Goal: Task Accomplishment & Management: Use online tool/utility

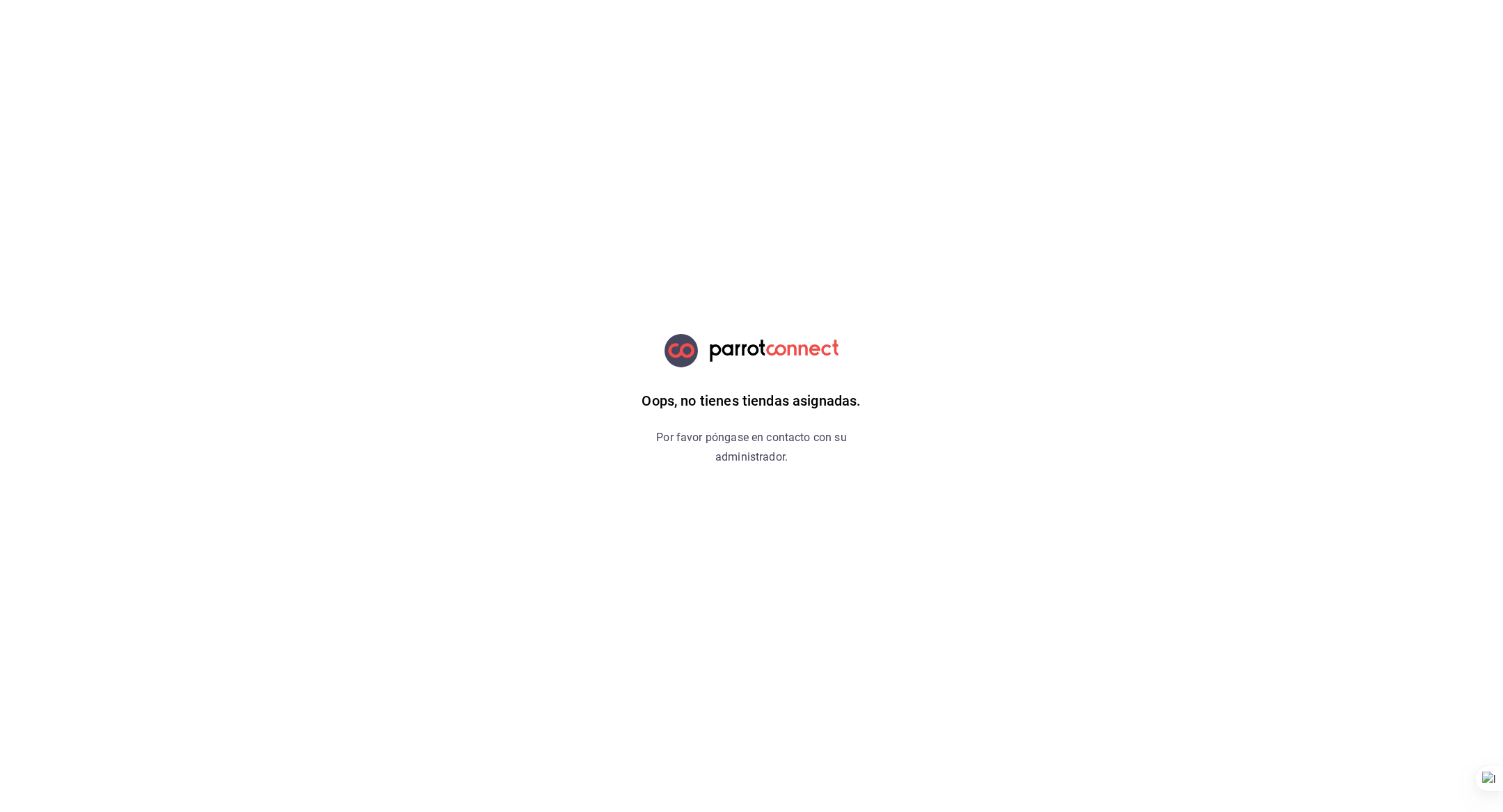
click at [657, 392] on h6 "Oops, no tienes tiendas asignadas." at bounding box center [751, 401] width 219 height 22
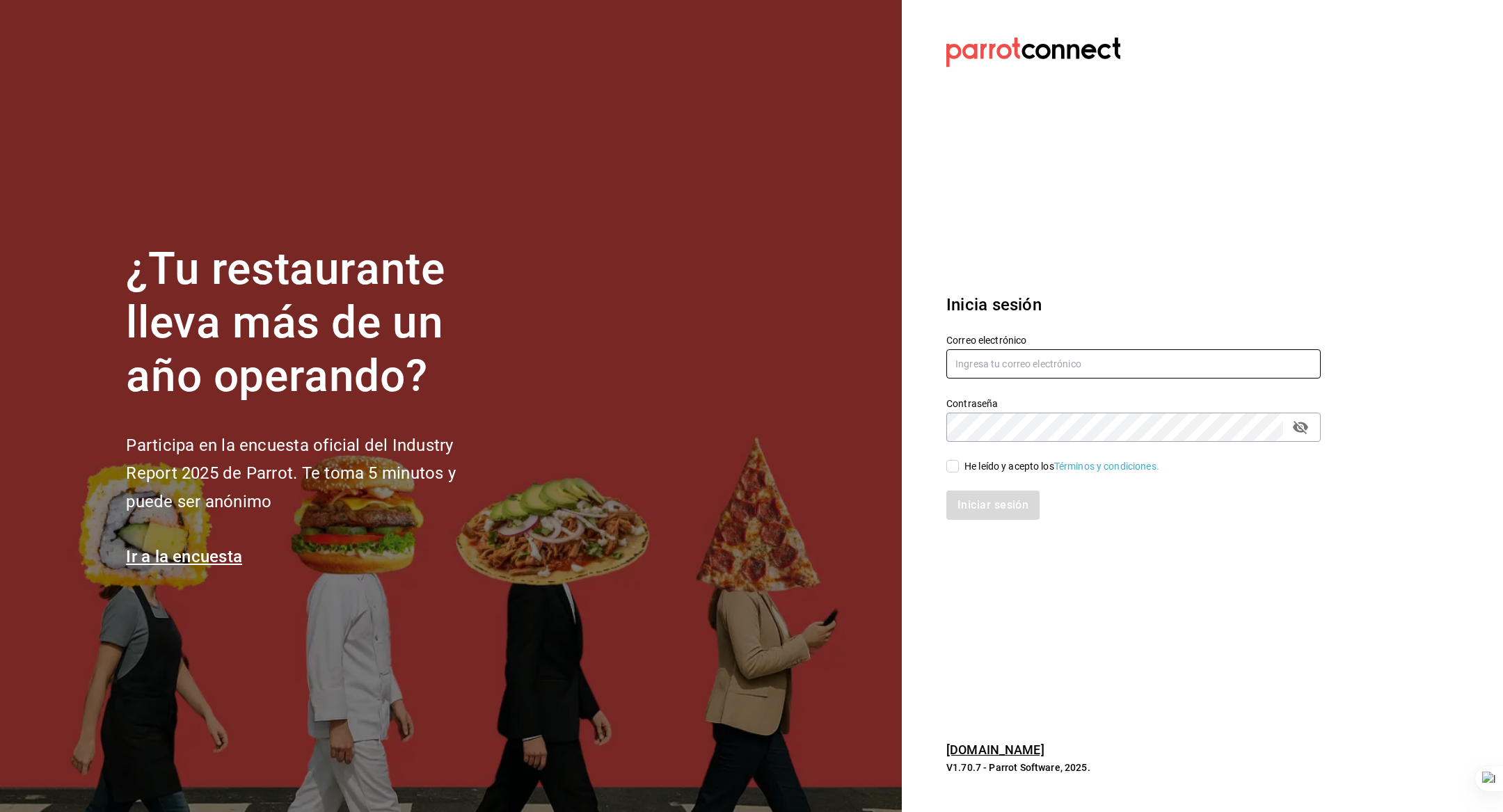
click at [987, 373] on input "text" at bounding box center [1133, 364] width 375 height 29
type input "[EMAIL_ADDRESS][DOMAIN_NAME]"
click at [965, 464] on div "He leído y acepto los Términos y condiciones." at bounding box center [1062, 466] width 195 height 15
click at [959, 464] on input "He leído y acepto los Términos y condiciones." at bounding box center [952, 466] width 13 height 13
checkbox input "true"
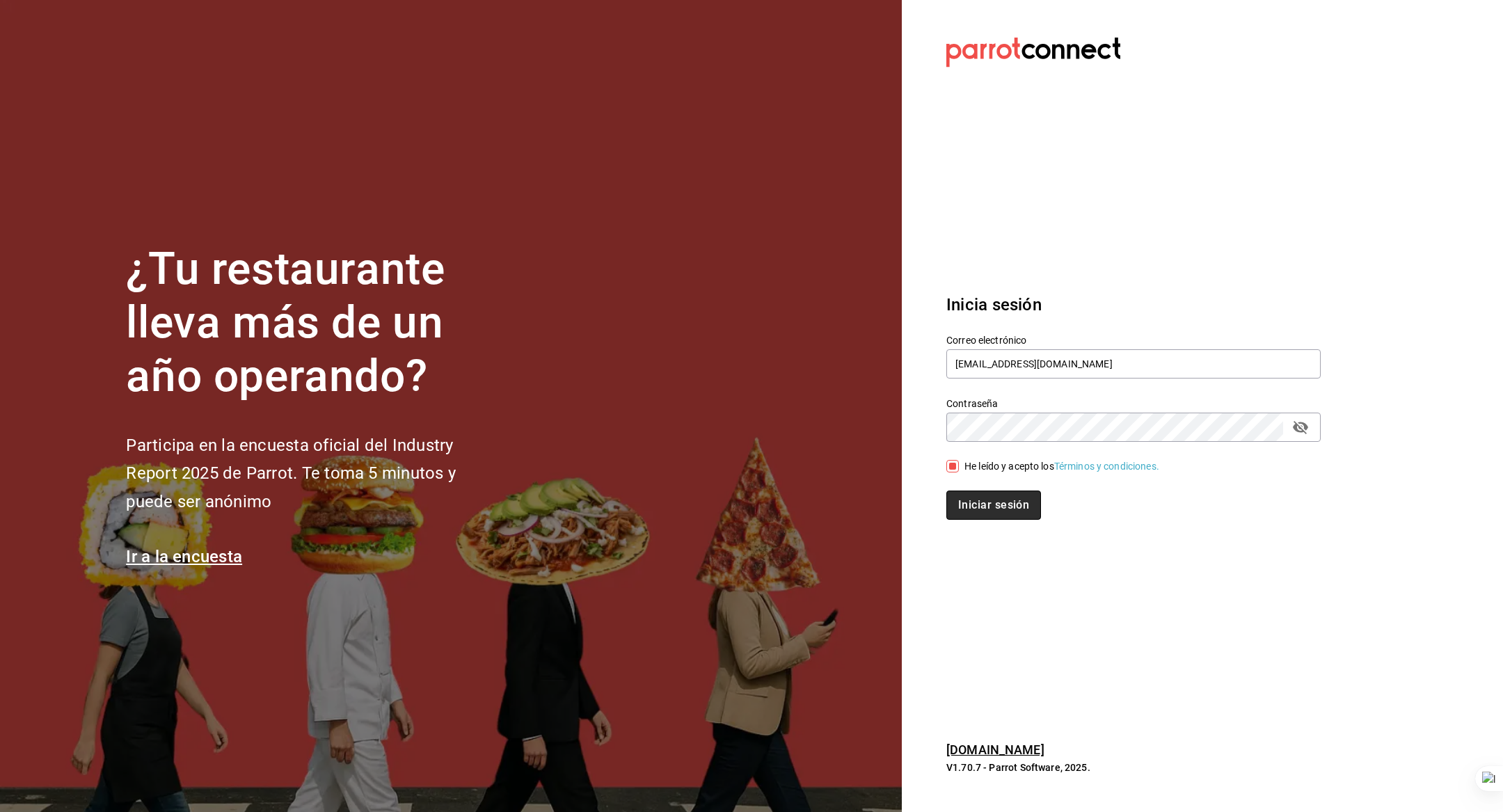
click at [962, 493] on button "Iniciar sesión" at bounding box center [994, 505] width 95 height 29
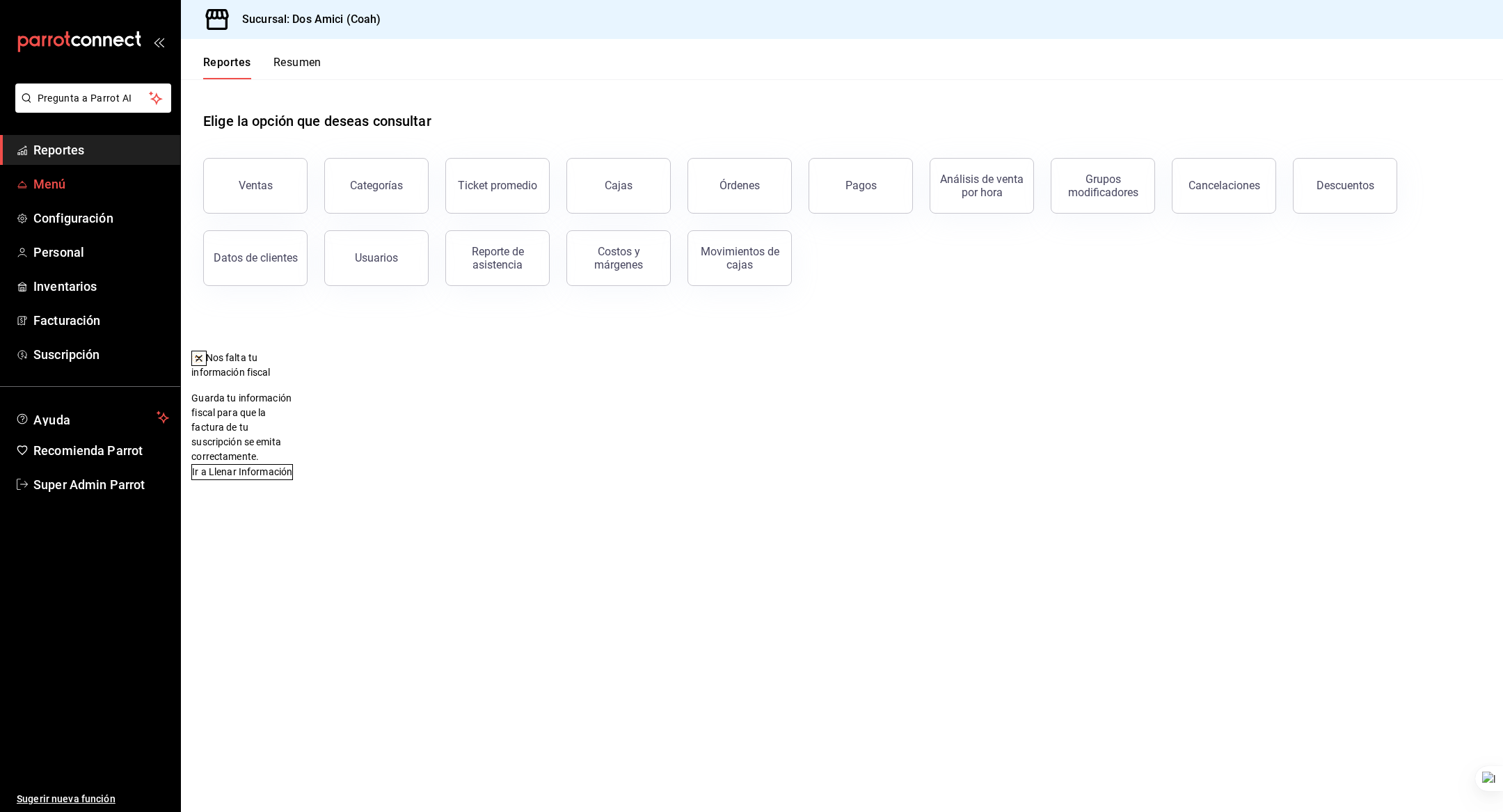
click at [63, 189] on span "Menú" at bounding box center [101, 183] width 136 height 18
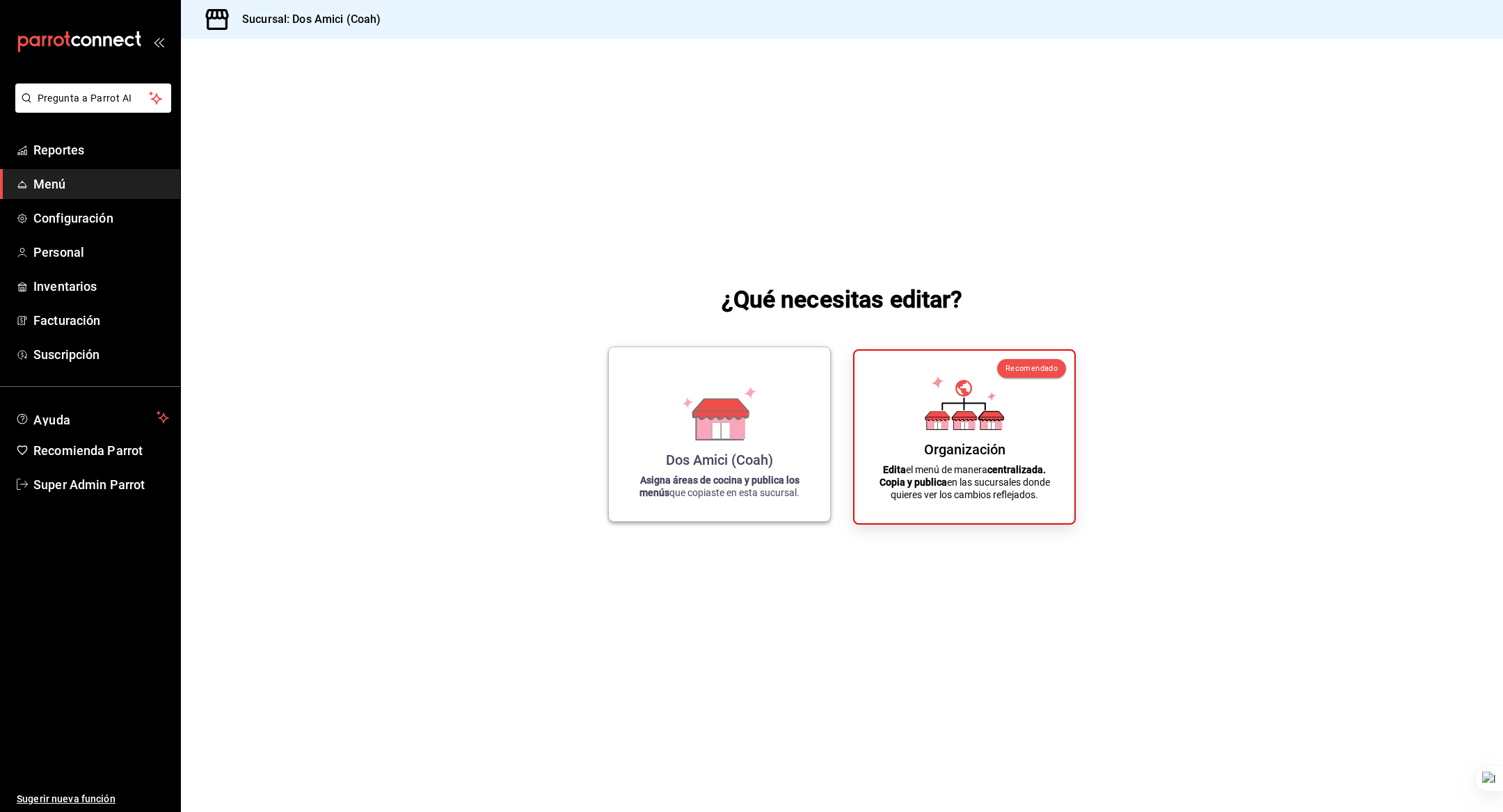
click at [724, 401] on icon at bounding box center [721, 408] width 55 height 20
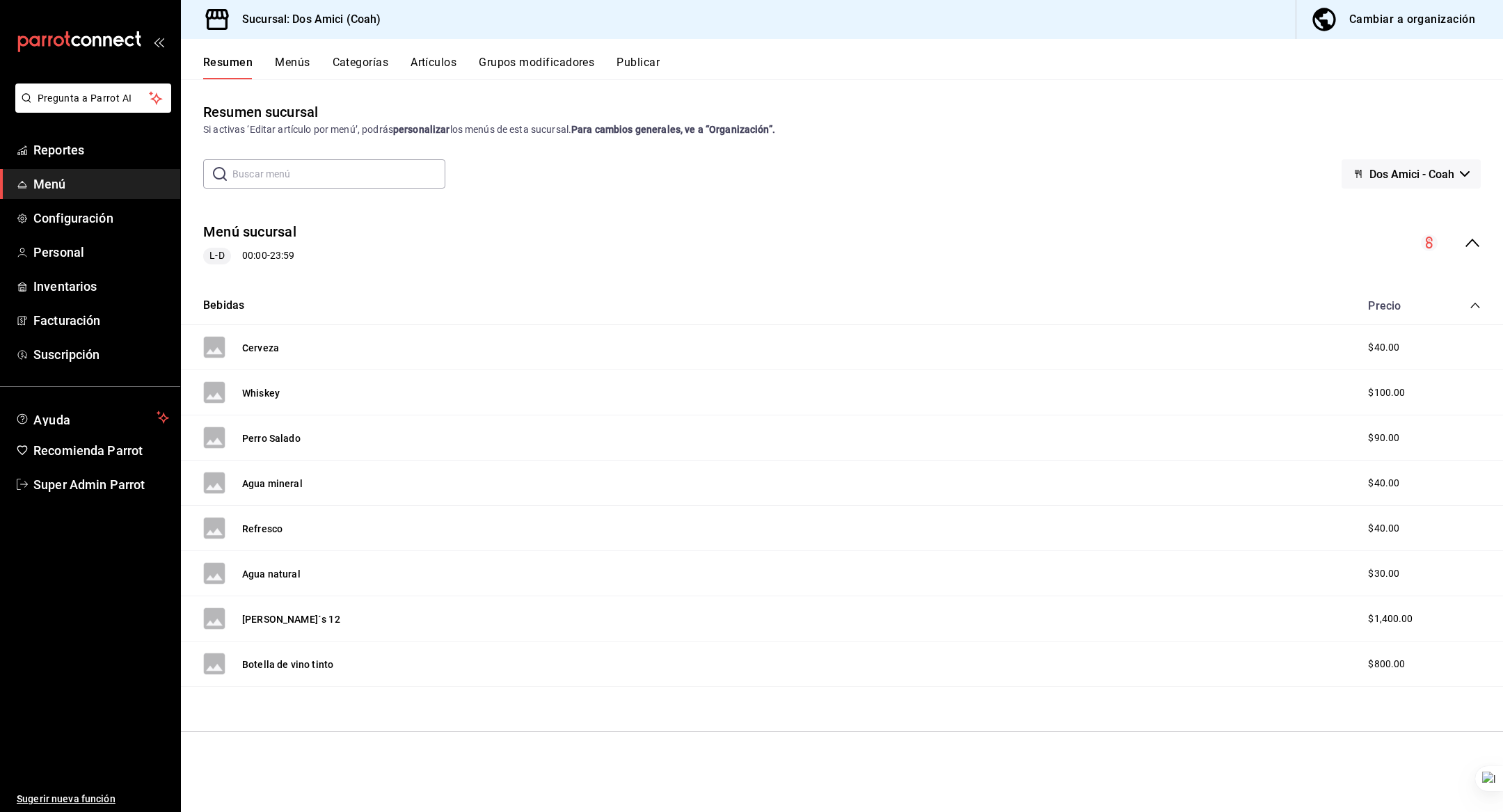
click at [297, 54] on div "Resumen Menús Categorías Artículos Grupos modificadores Publicar" at bounding box center [841, 59] width 1322 height 41
click at [291, 67] on button "Menús" at bounding box center [292, 67] width 35 height 23
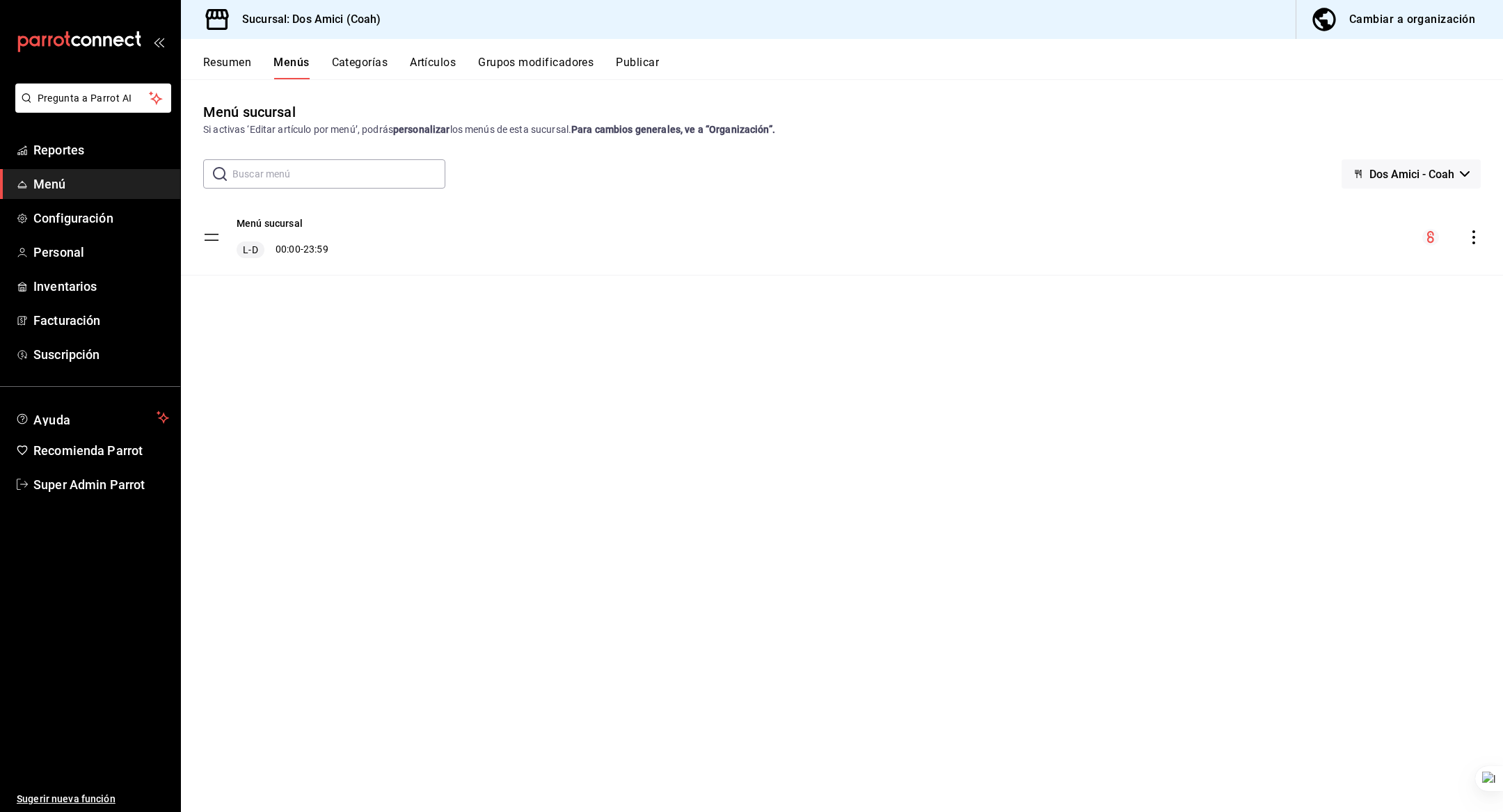
click at [1472, 236] on icon "actions" at bounding box center [1474, 237] width 14 height 14
click at [1420, 295] on span "Eliminar menú y contenido relacionado" at bounding box center [1363, 297] width 170 height 11
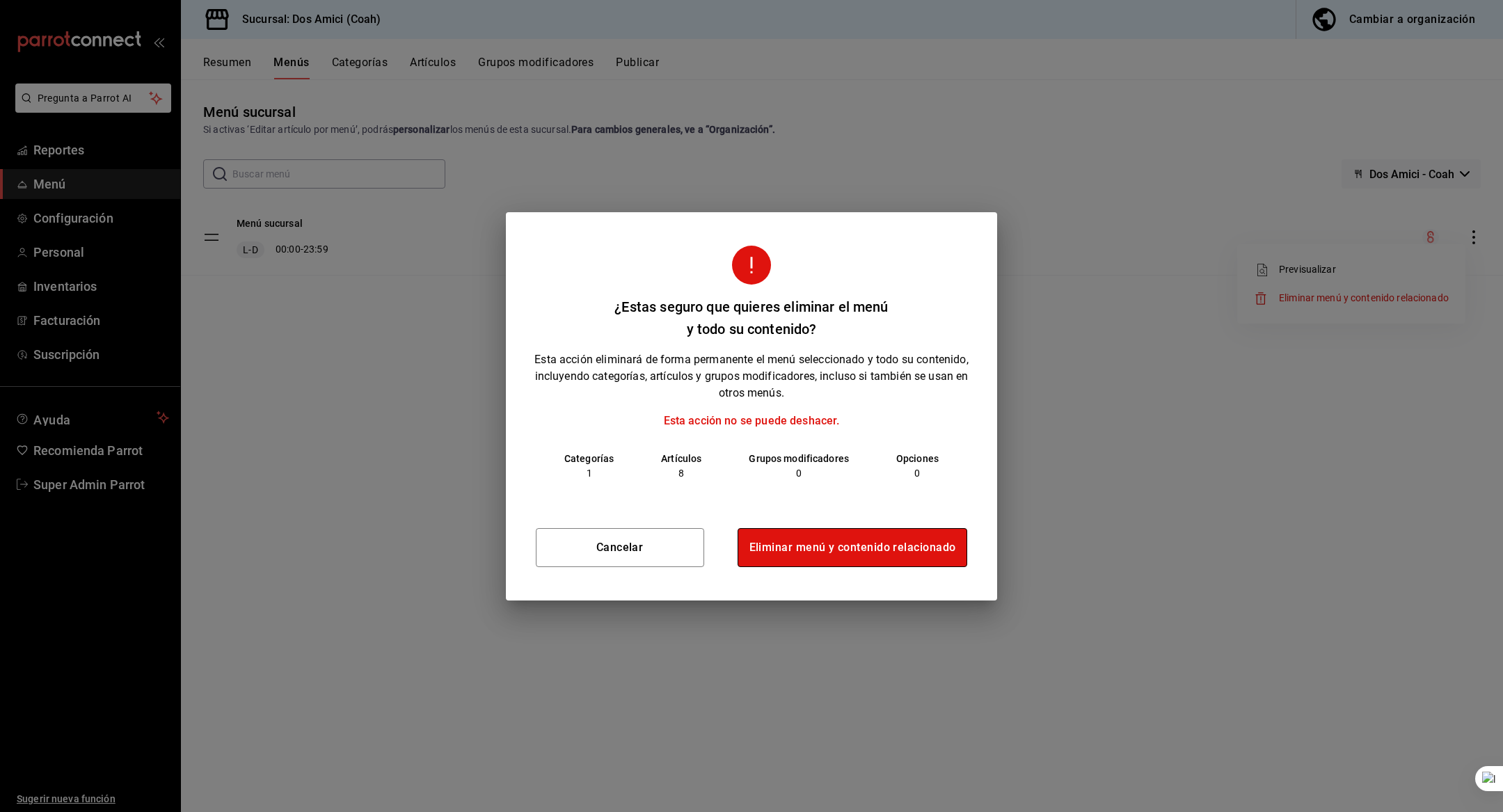
click at [879, 539] on button "Eliminar menú y contenido relacionado" at bounding box center [852, 547] width 230 height 39
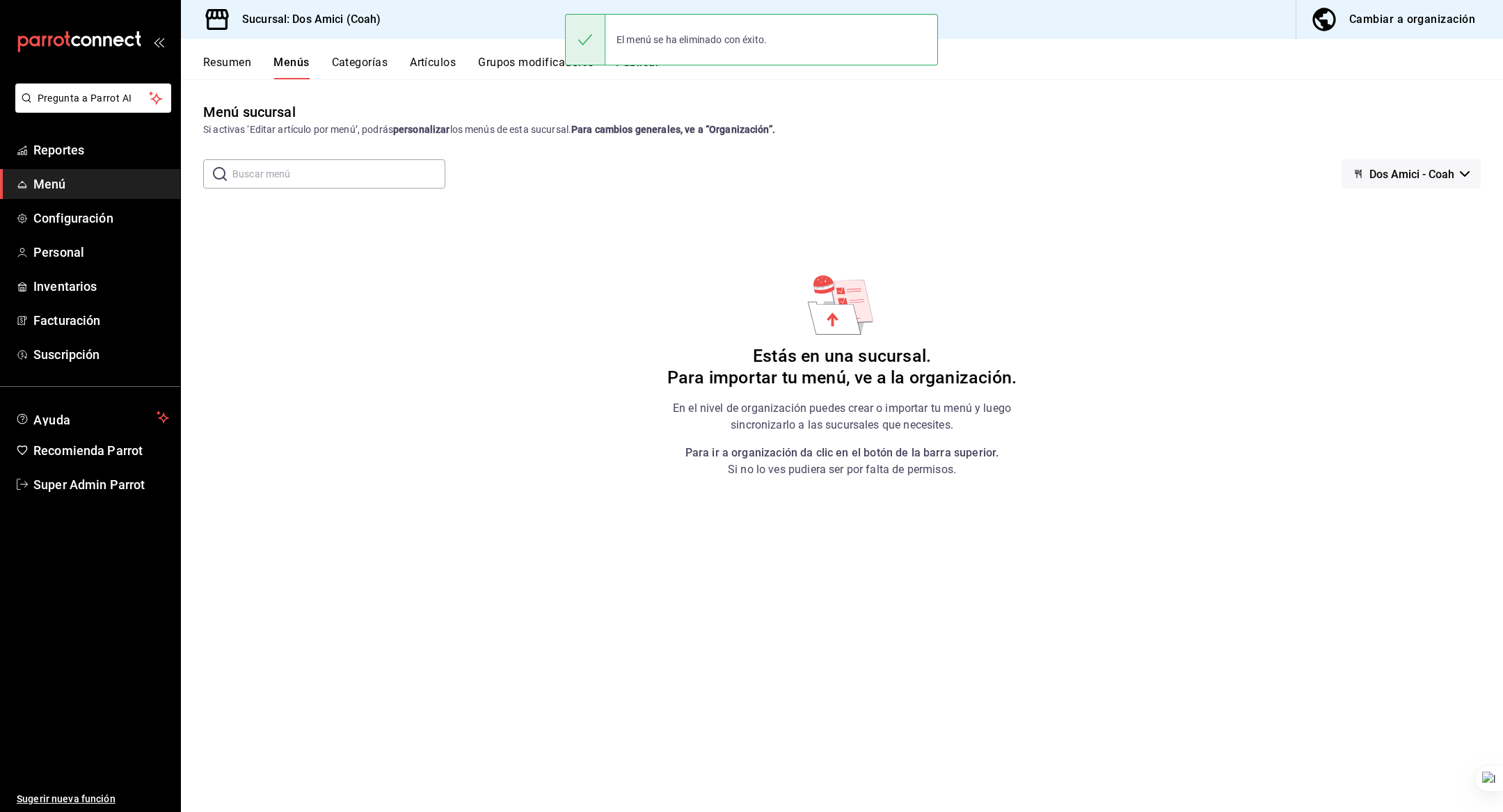
click at [1349, 27] on button "Cambiar a organización" at bounding box center [1393, 19] width 195 height 39
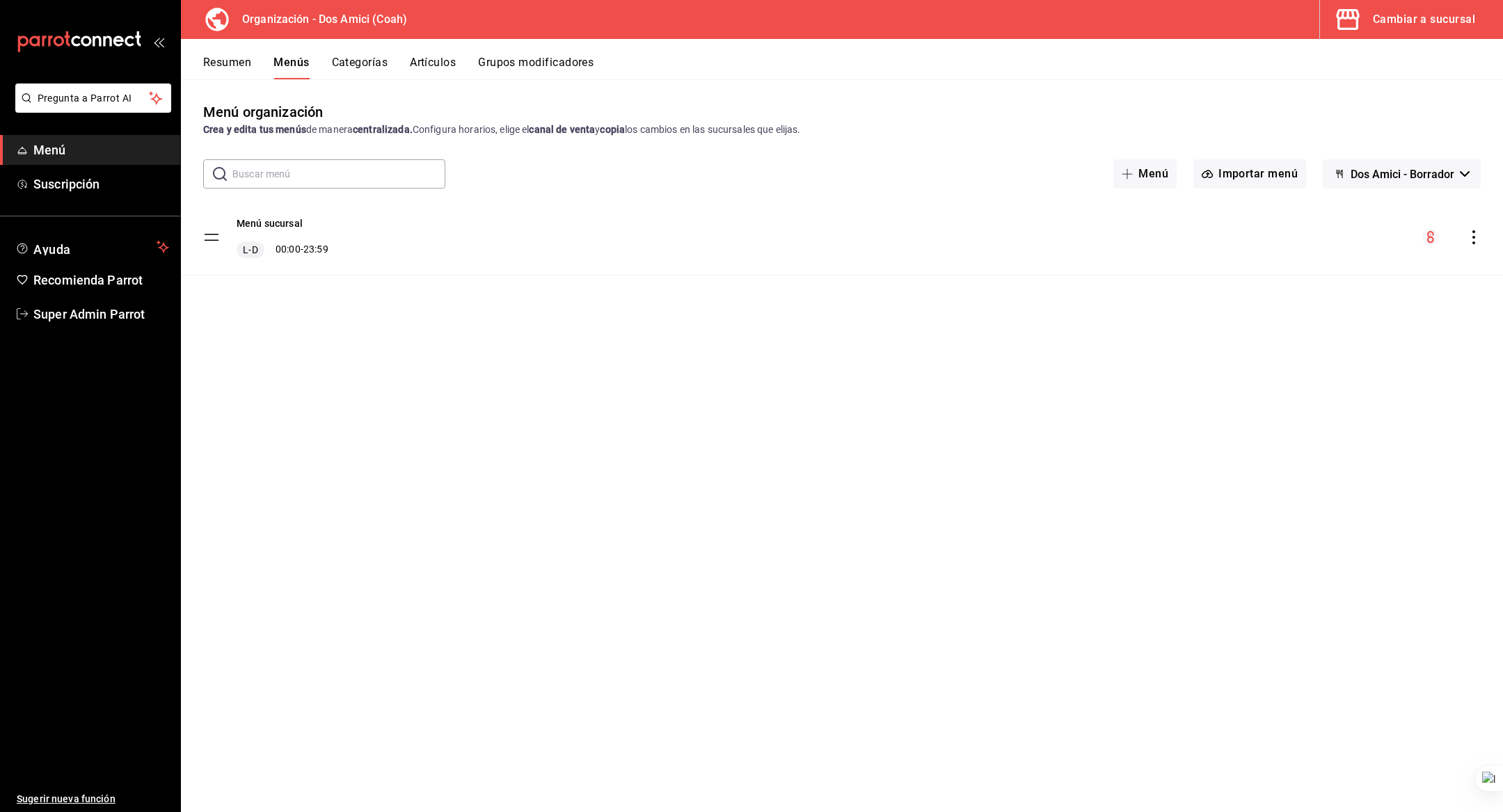
click at [1476, 238] on icon "actions" at bounding box center [1474, 237] width 14 height 14
click at [1309, 414] on span "Eliminar menú y contenido relacionado" at bounding box center [1363, 411] width 170 height 11
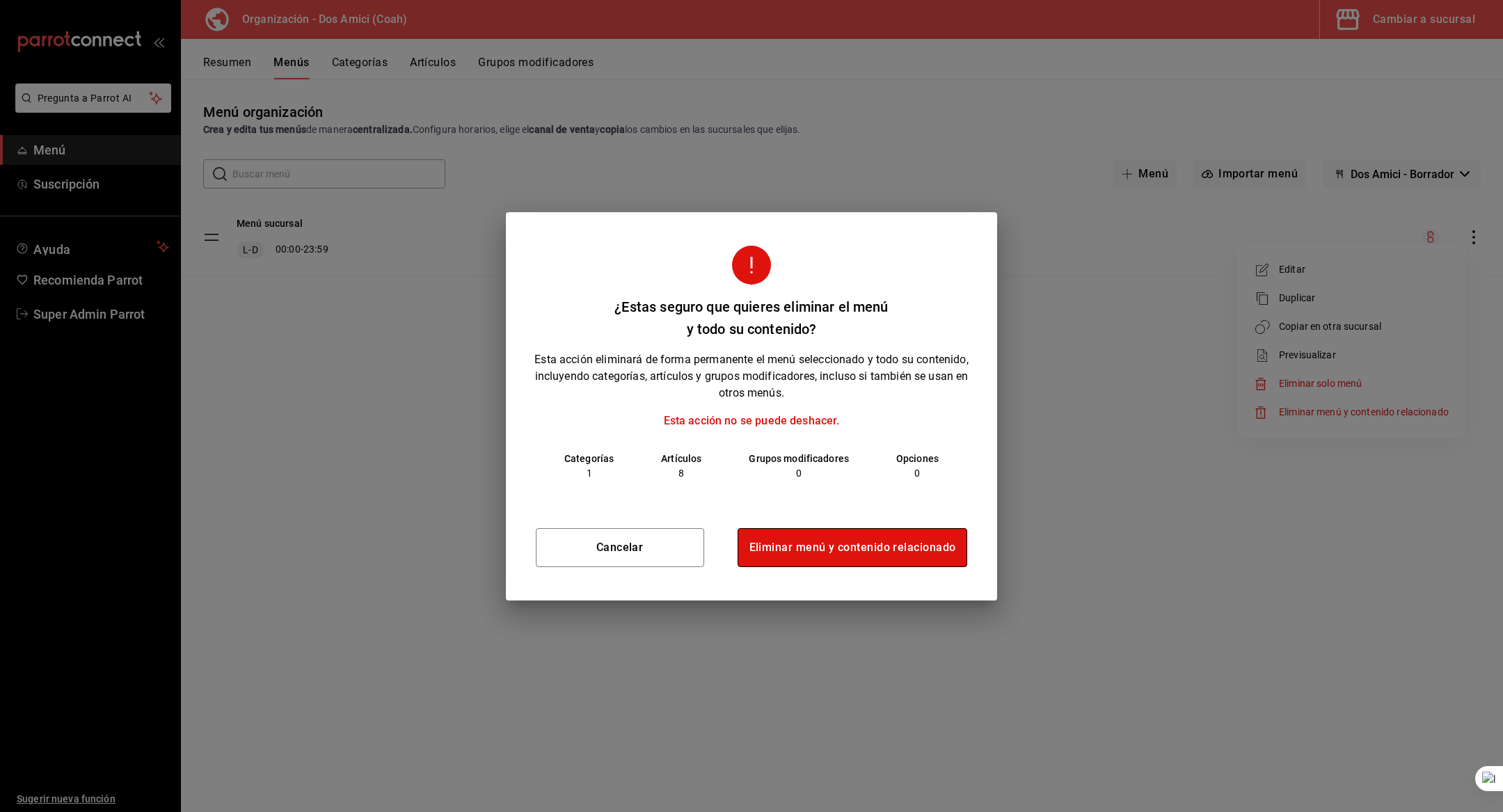
click at [892, 540] on button "Eliminar menú y contenido relacionado" at bounding box center [852, 547] width 230 height 39
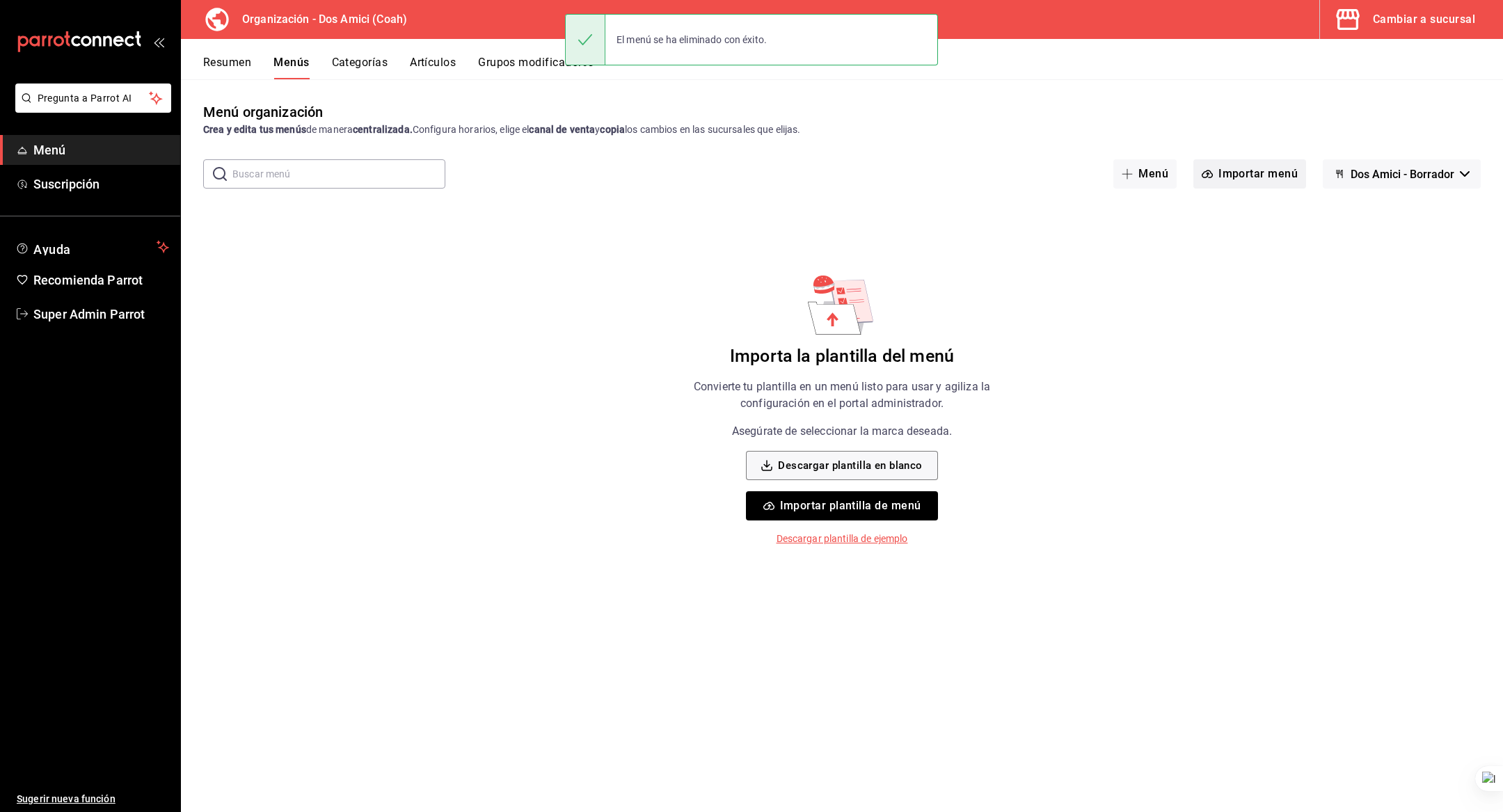
click at [1251, 179] on button "Importar menú" at bounding box center [1250, 174] width 113 height 29
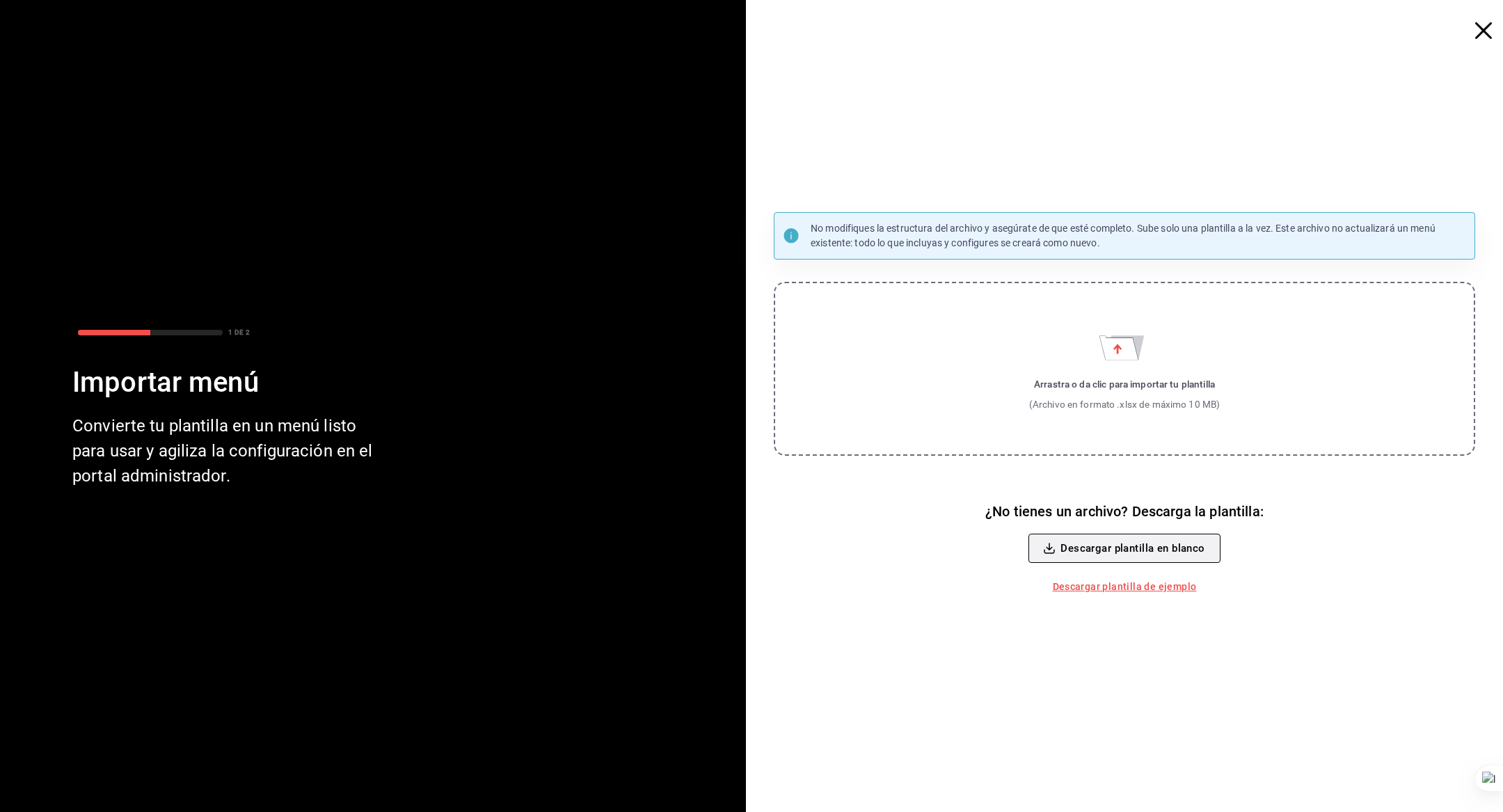
click at [1120, 547] on button "Descargar plantilla en blanco" at bounding box center [1124, 548] width 191 height 29
click at [1125, 363] on label "Arrastra o da clic para importar tu plantilla (Archivo en formato .xlsx de máxi…" at bounding box center [1124, 368] width 702 height 174
click at [0, 0] on input "Arrastra o da clic para importar tu plantilla (Archivo en formato .xlsx de máxi…" at bounding box center [0, 0] width 0 height 0
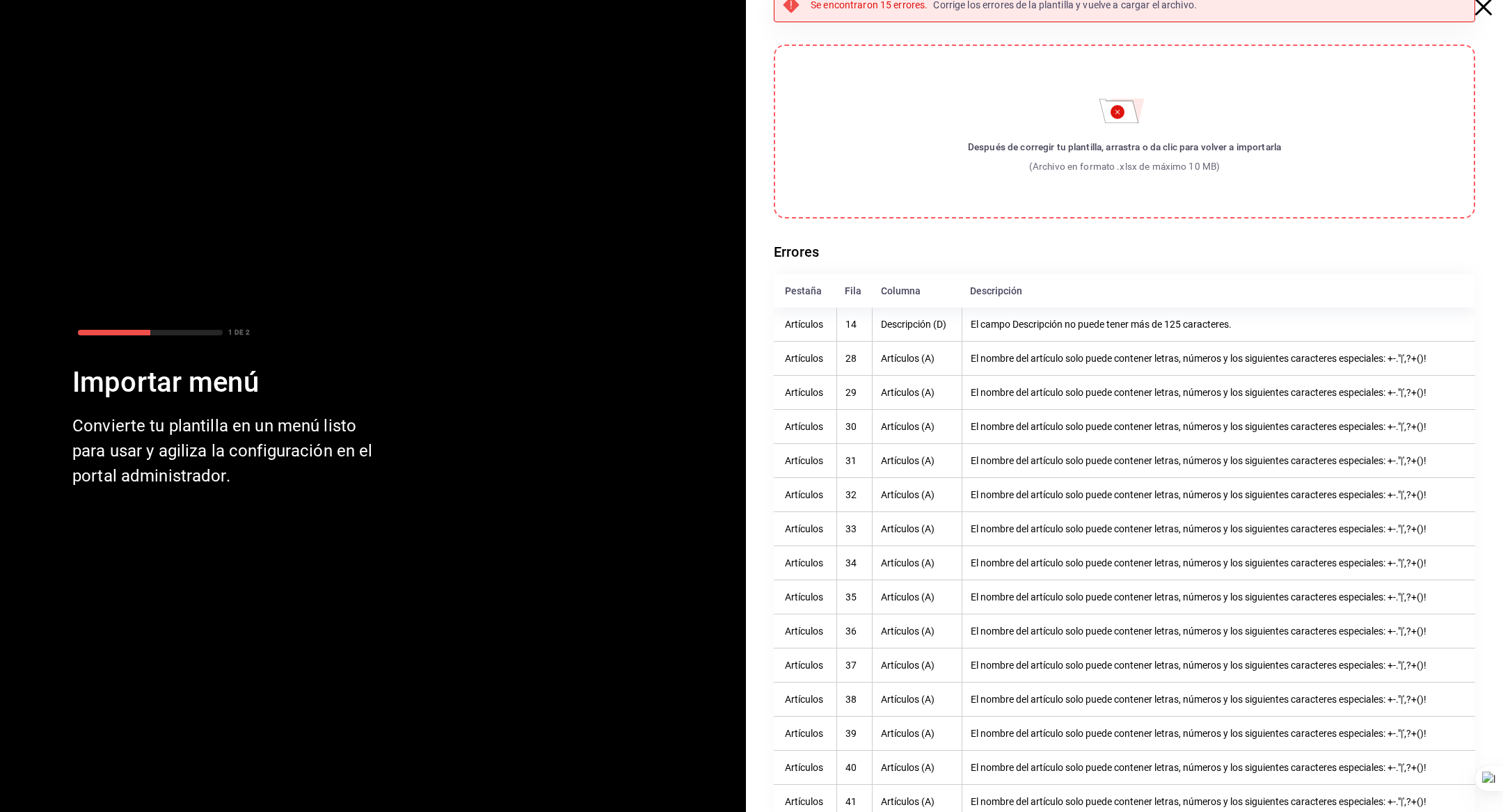
scroll to position [26, 0]
click at [1111, 164] on div "(Archivo en formato .xlsx de máximo 10 MB)" at bounding box center [1124, 164] width 313 height 14
click at [0, 0] on input "Después de corregir tu plantilla, arrastra o da clic para volver a importarla (…" at bounding box center [0, 0] width 0 height 0
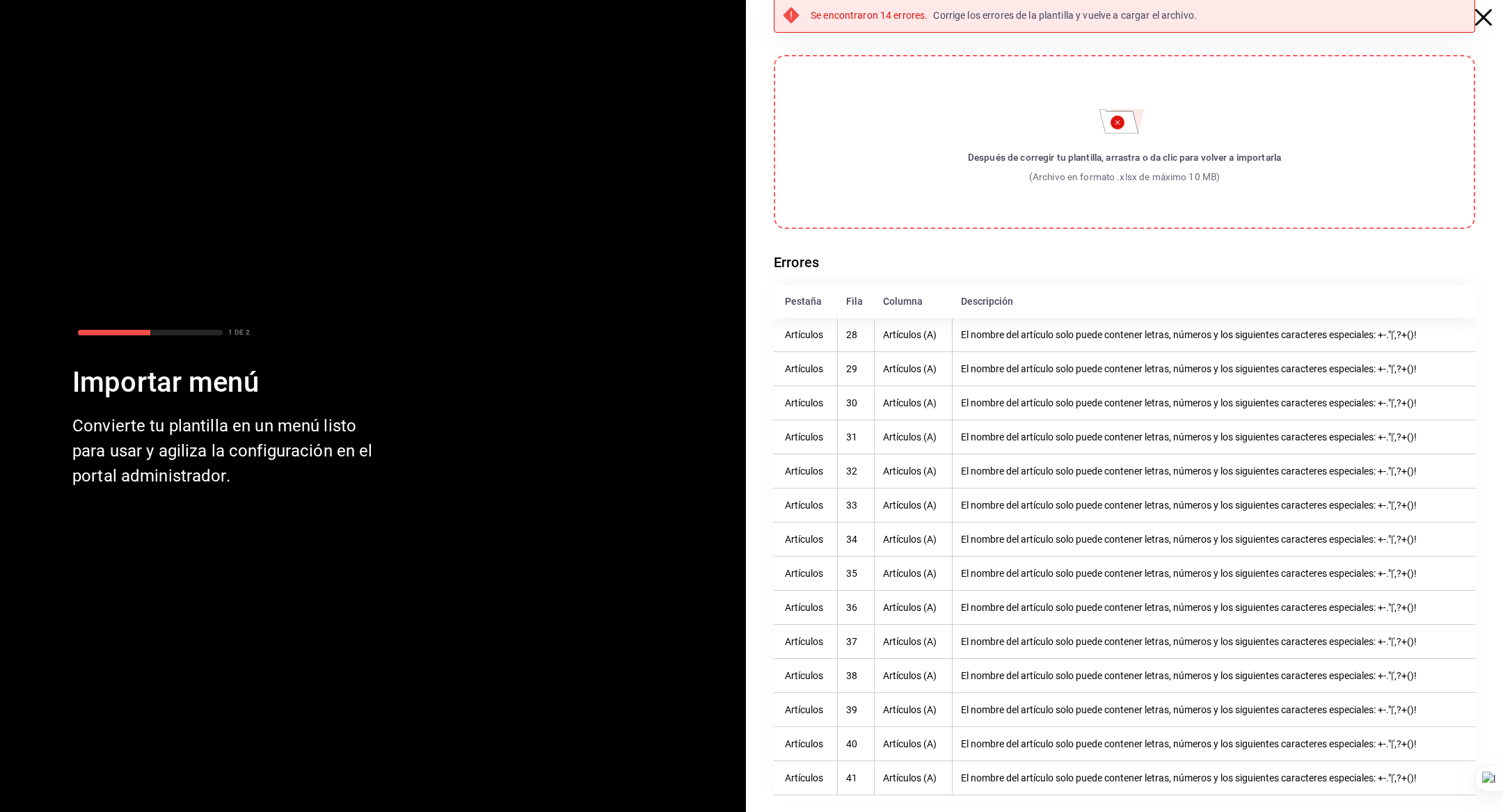
click at [1120, 124] on circle "Importar menú" at bounding box center [1117, 122] width 14 height 14
click at [0, 0] on input "Después de corregir tu plantilla, arrastra o da clic para volver a importarla (…" at bounding box center [0, 0] width 0 height 0
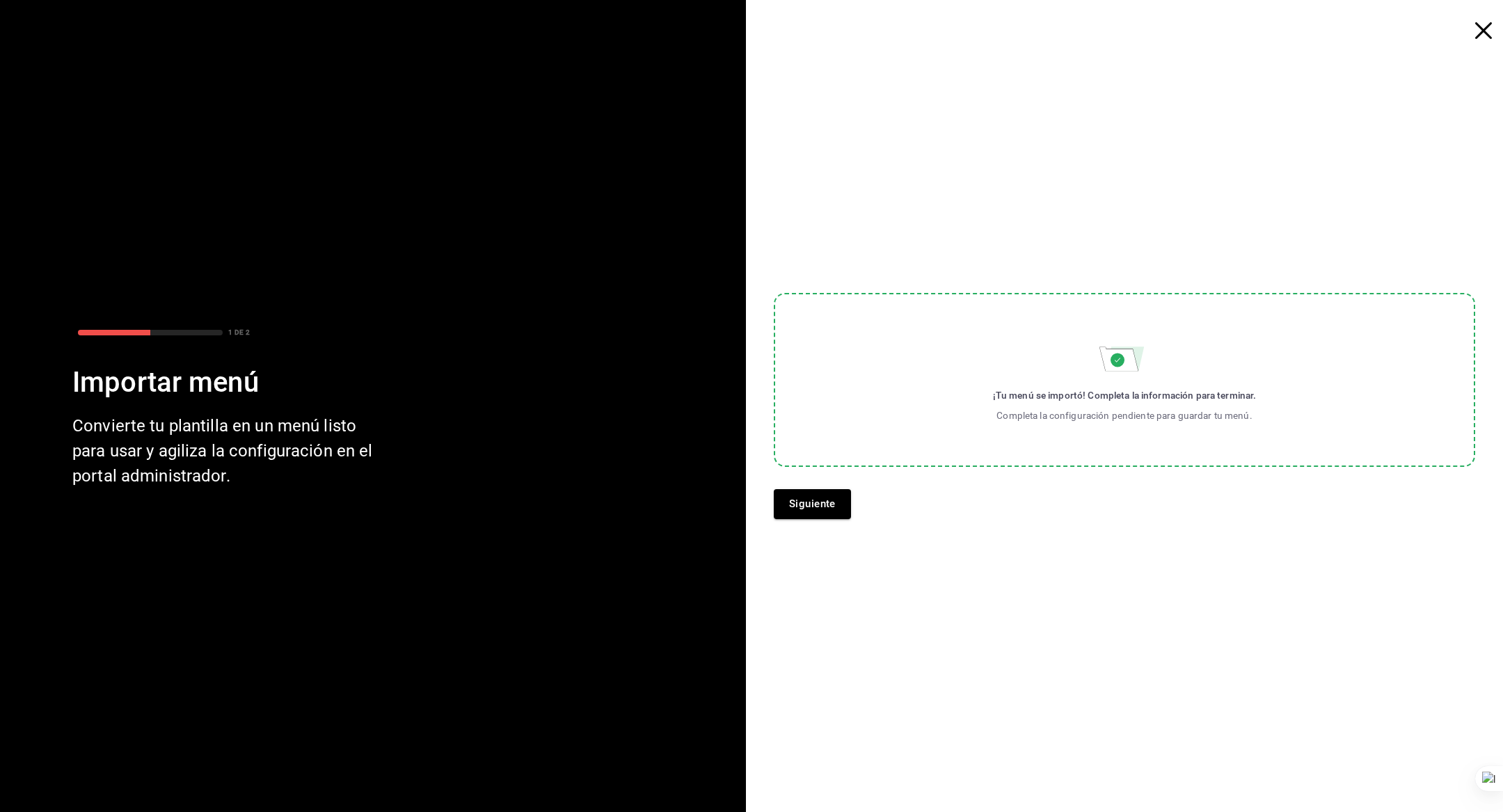
scroll to position [0, 0]
click at [809, 498] on button "Siguiente" at bounding box center [812, 503] width 78 height 29
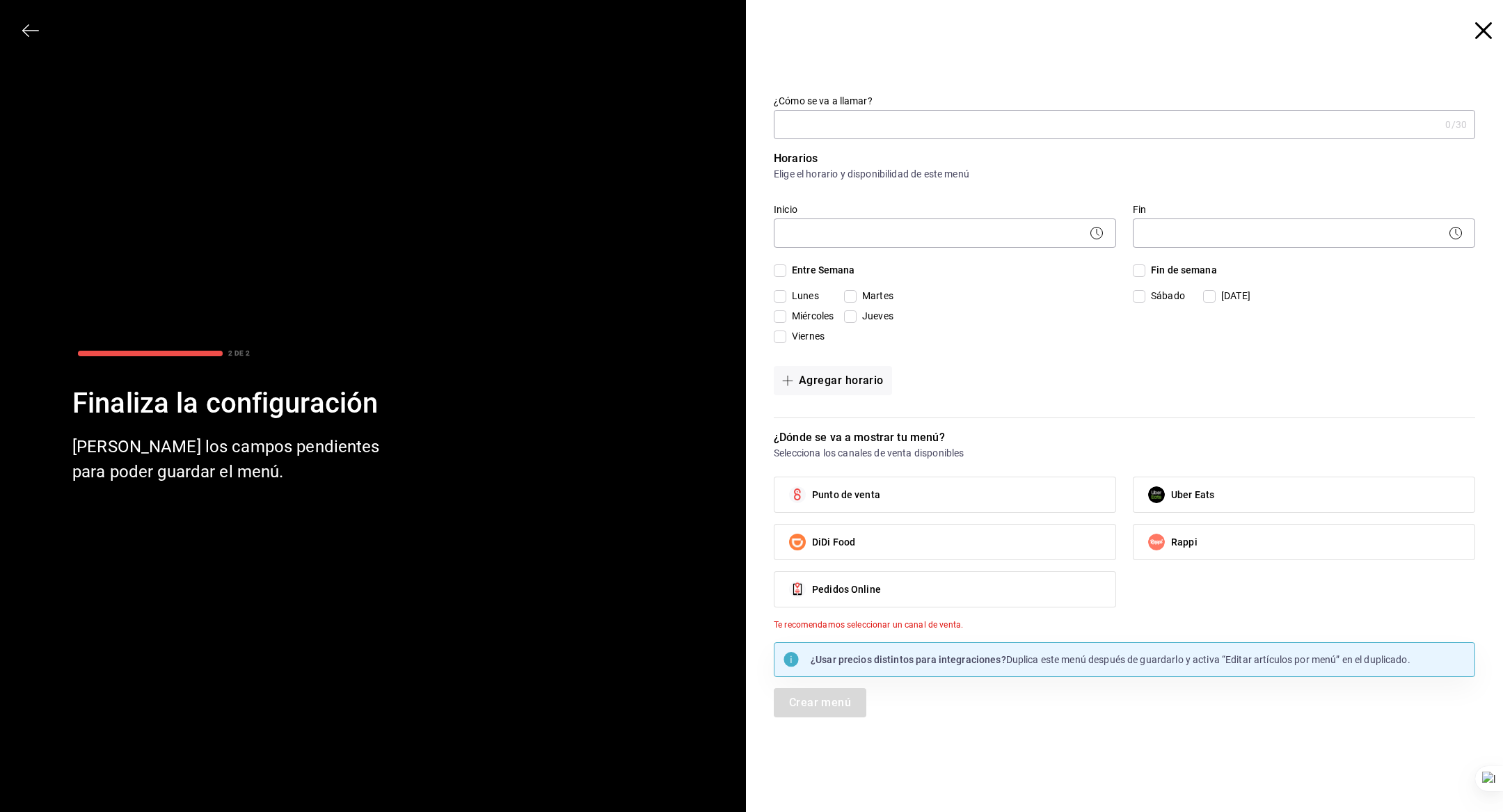
click at [887, 128] on input "¿Cómo se va a llamar?" at bounding box center [1106, 124] width 666 height 28
type input "Menú sucursal"
click at [844, 230] on body "Pregunta a Parrot AI Menú Suscripción Ayuda Recomienda Parrot Super Admin Parro…" at bounding box center [751, 406] width 1503 height 812
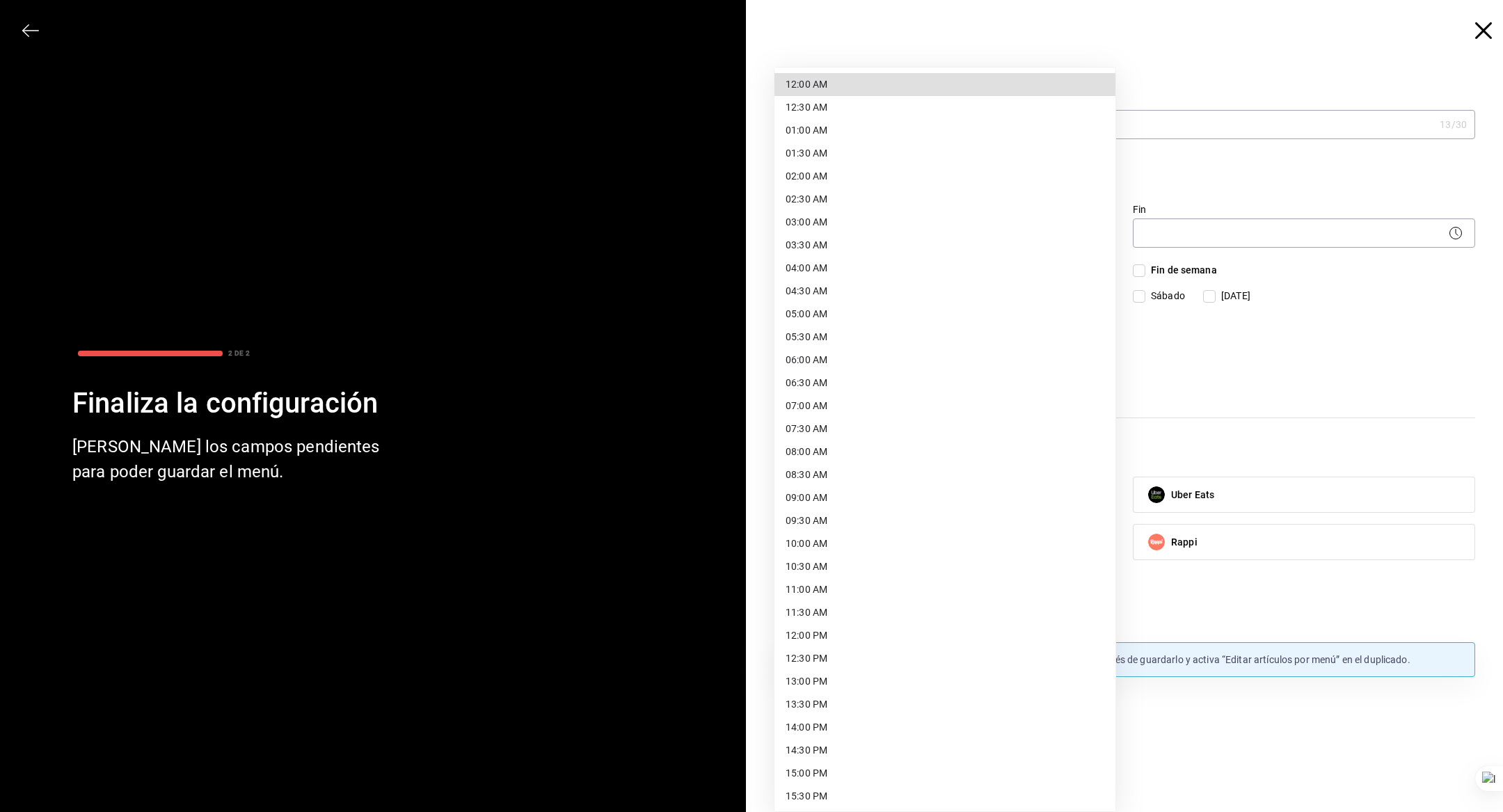
click at [833, 82] on li "12:00 AM" at bounding box center [944, 84] width 341 height 23
type input "00:00"
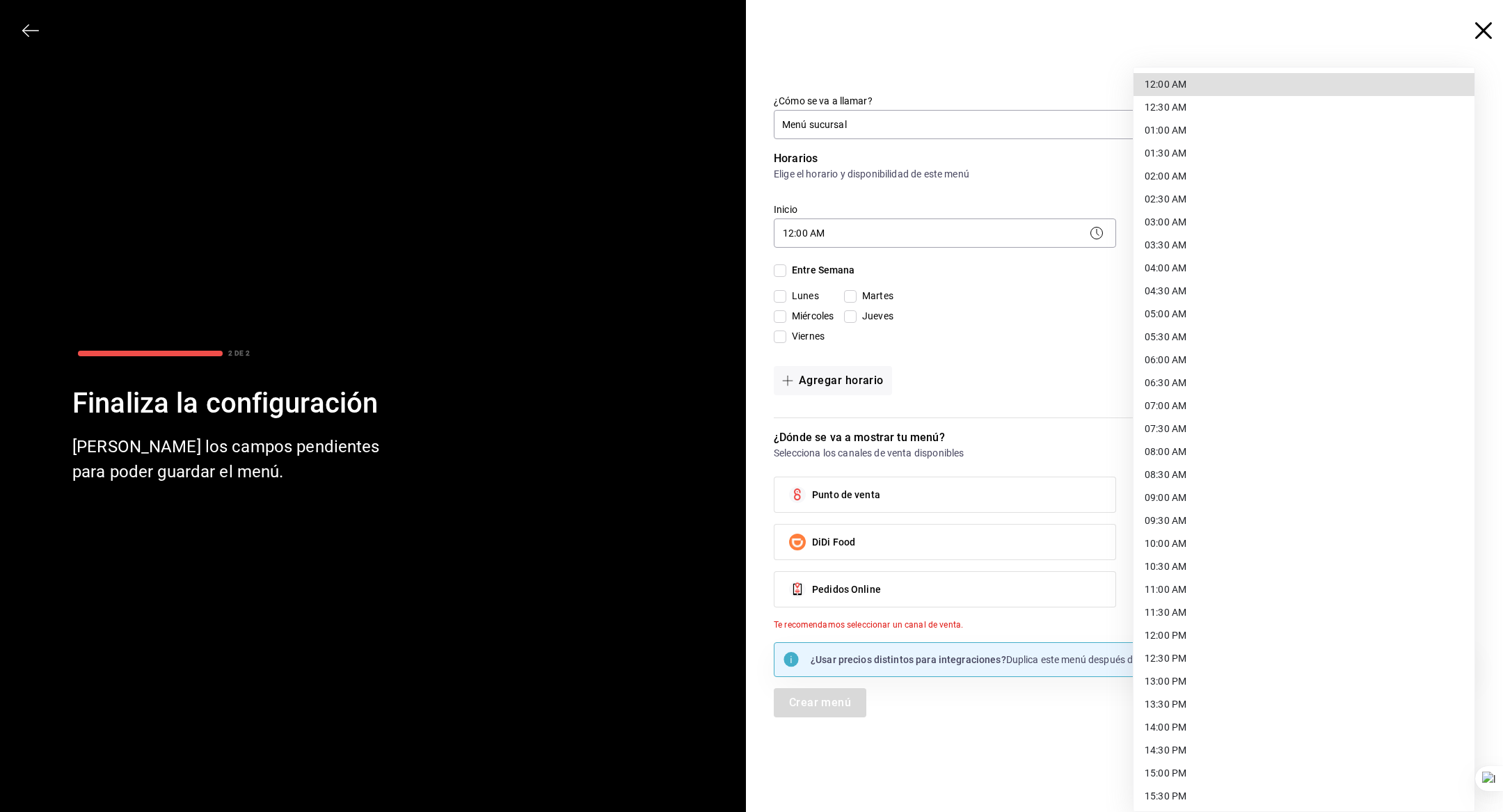
click at [1157, 228] on body "Pregunta a Parrot AI Menú Suscripción Ayuda Recomienda Parrot Super Admin Parro…" at bounding box center [751, 406] width 1503 height 812
click at [1189, 790] on li "23:59 PM" at bounding box center [1303, 795] width 341 height 23
type input "23:59"
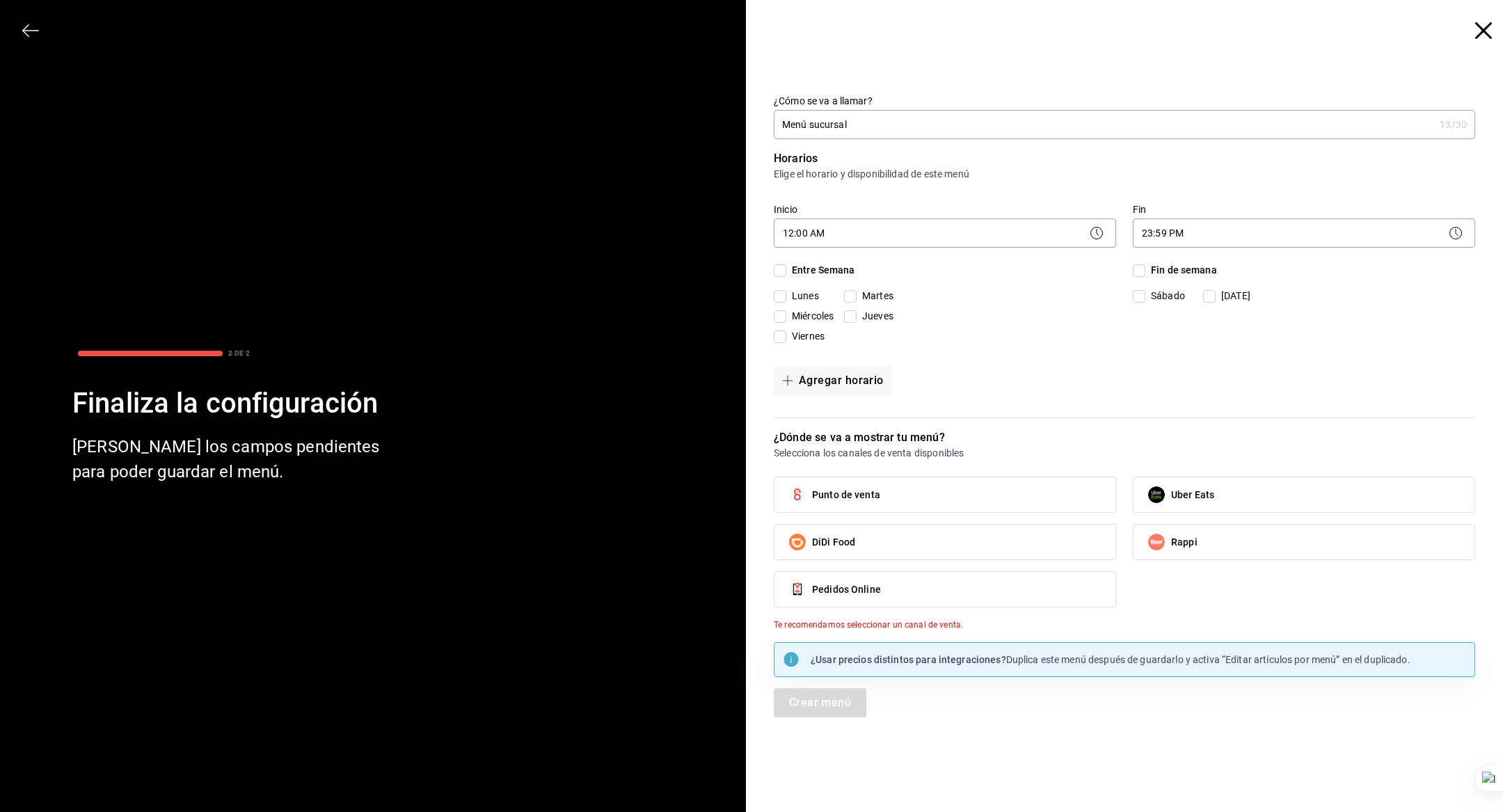
click at [815, 278] on div "Entre Semana" at bounding box center [944, 276] width 343 height 26
click at [800, 269] on span "Entre Semana" at bounding box center [820, 270] width 69 height 15
click at [786, 269] on input "Entre Semana" at bounding box center [779, 270] width 13 height 13
checkbox input "true"
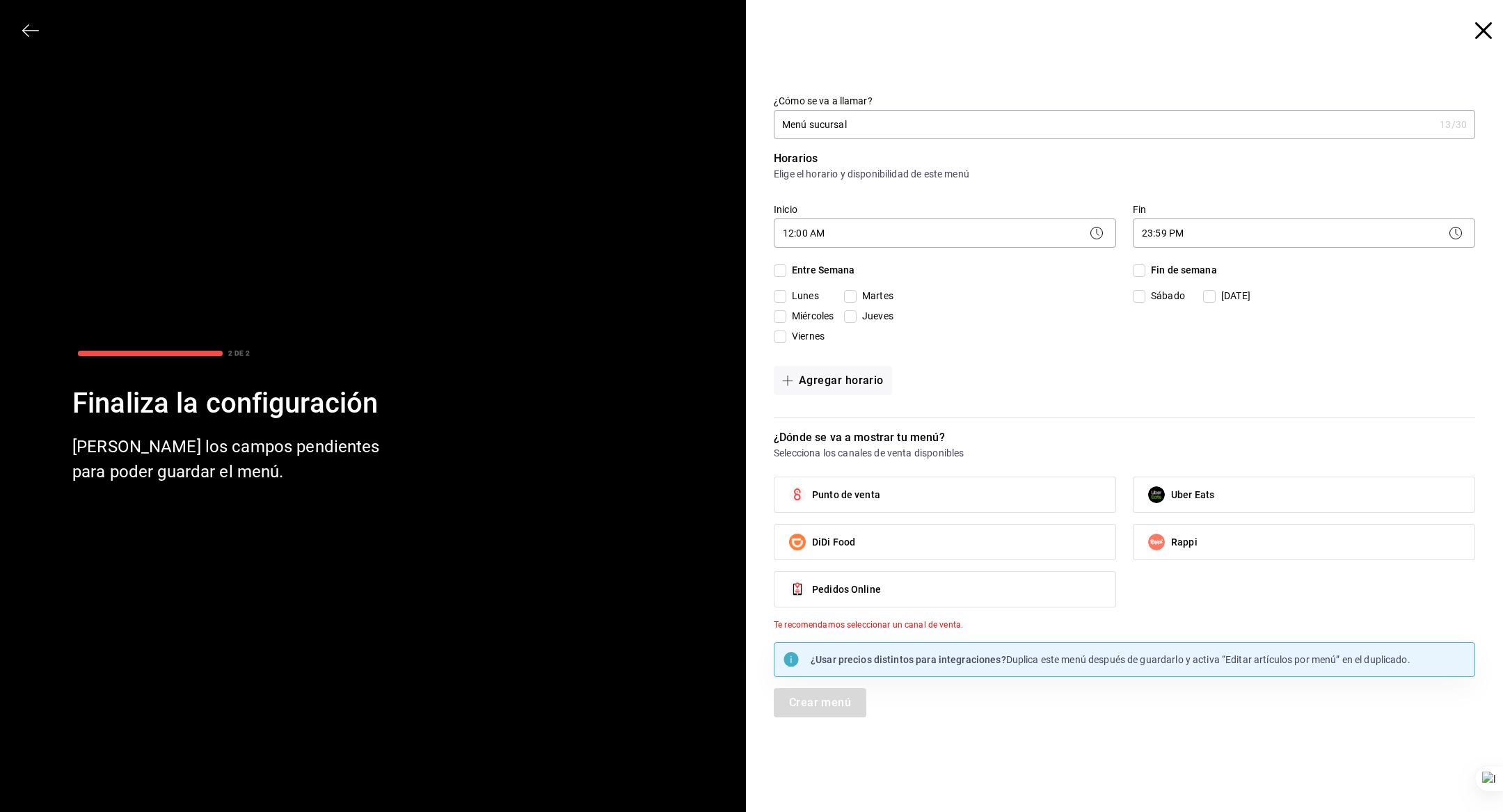
checkbox input "true"
click at [850, 491] on span "Punto de venta" at bounding box center [846, 495] width 68 height 15
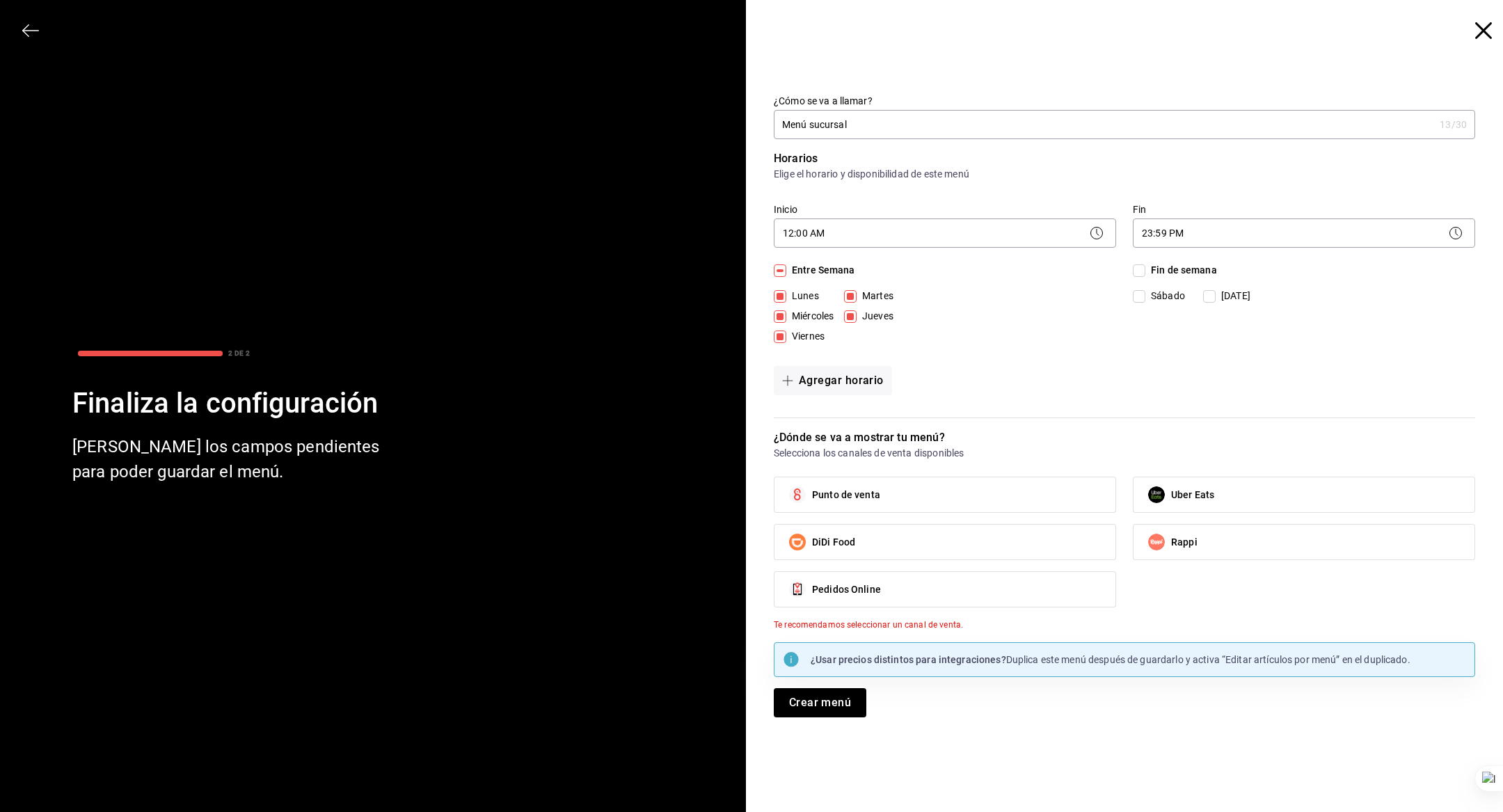
click at [812, 491] on input "Punto de venta" at bounding box center [798, 495] width 29 height 29
checkbox input "true"
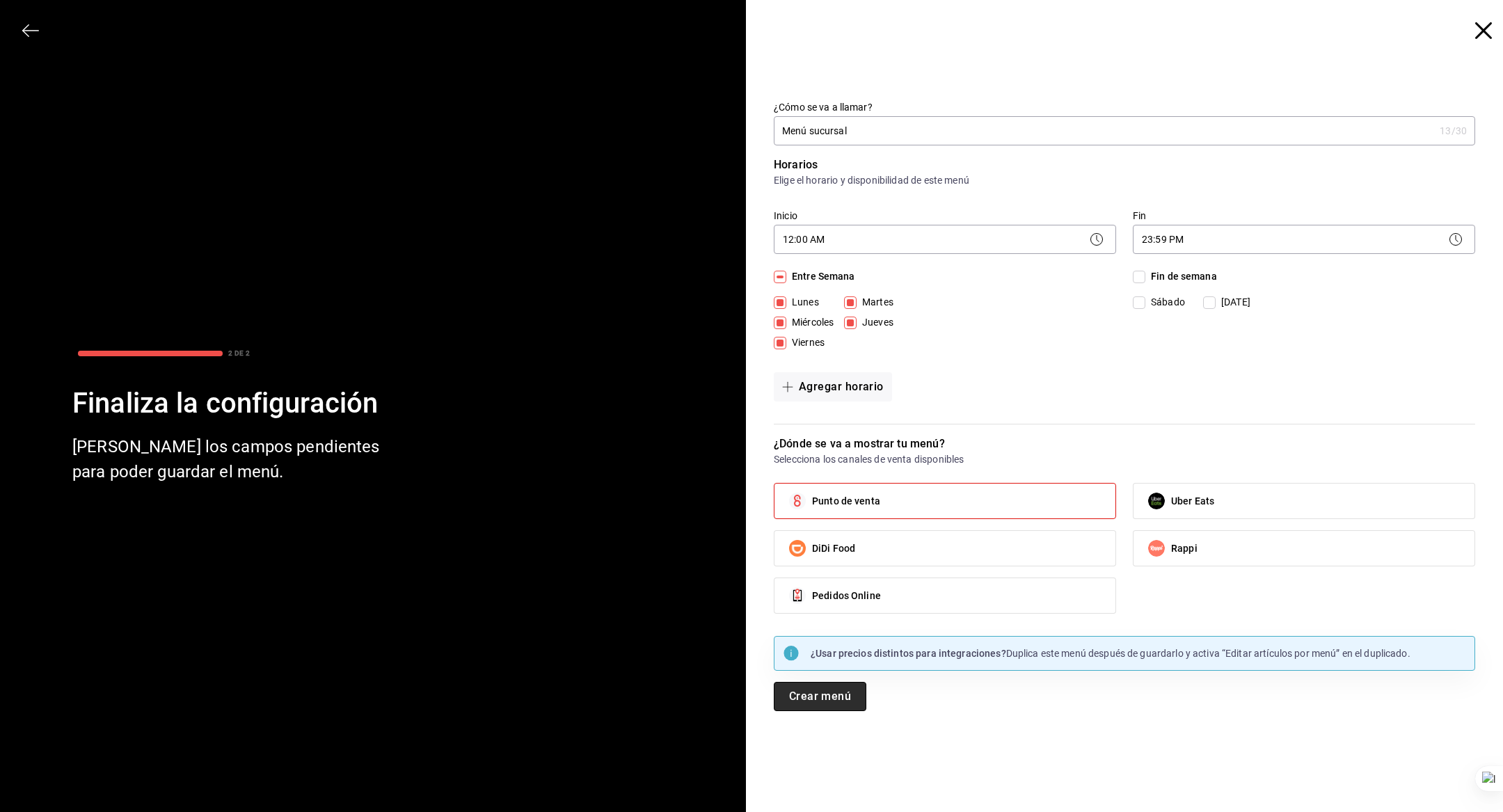
click at [839, 695] on button "Crear menú" at bounding box center [819, 697] width 92 height 29
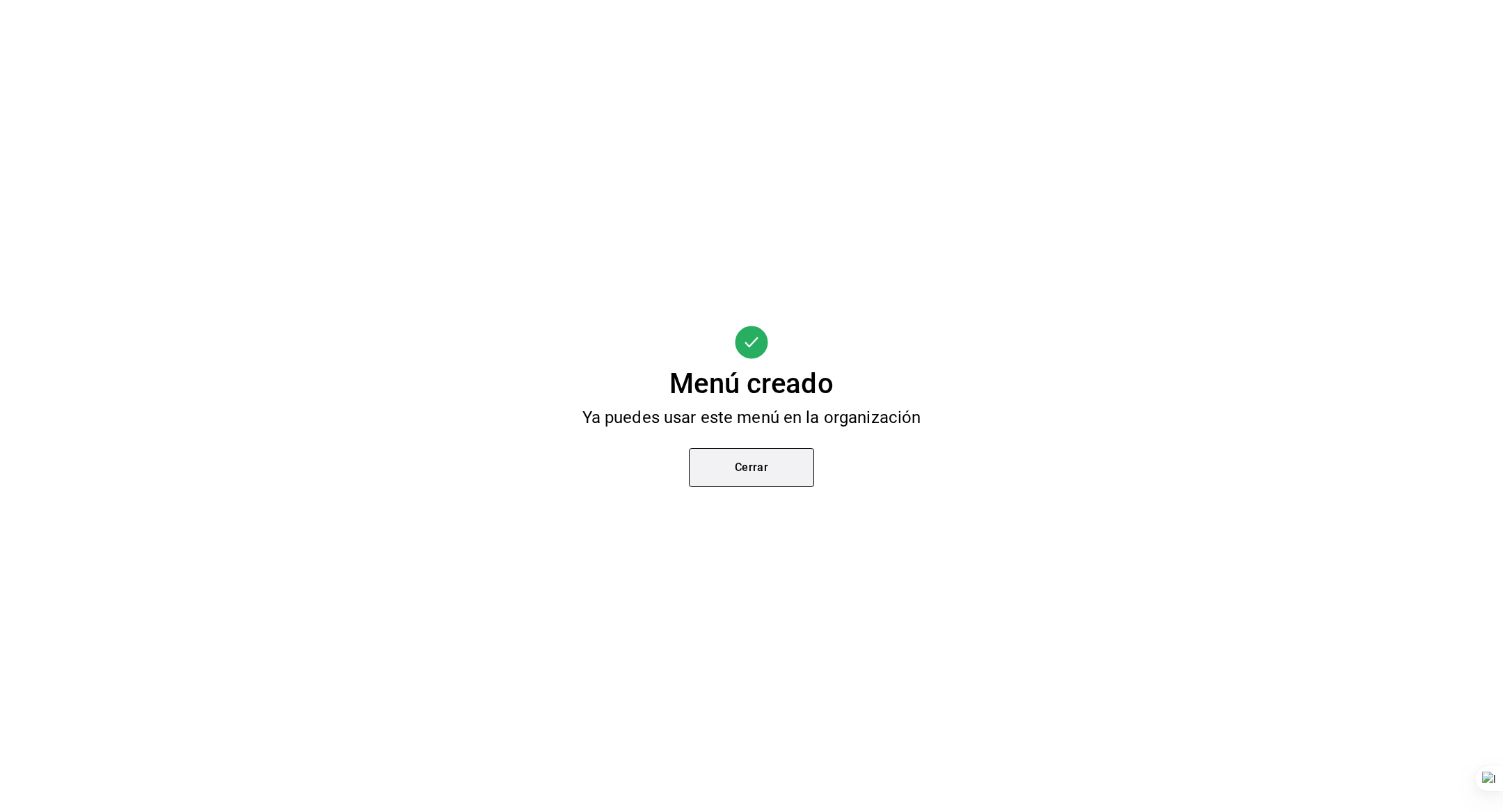
click at [754, 485] on button "Cerrar" at bounding box center [751, 468] width 125 height 39
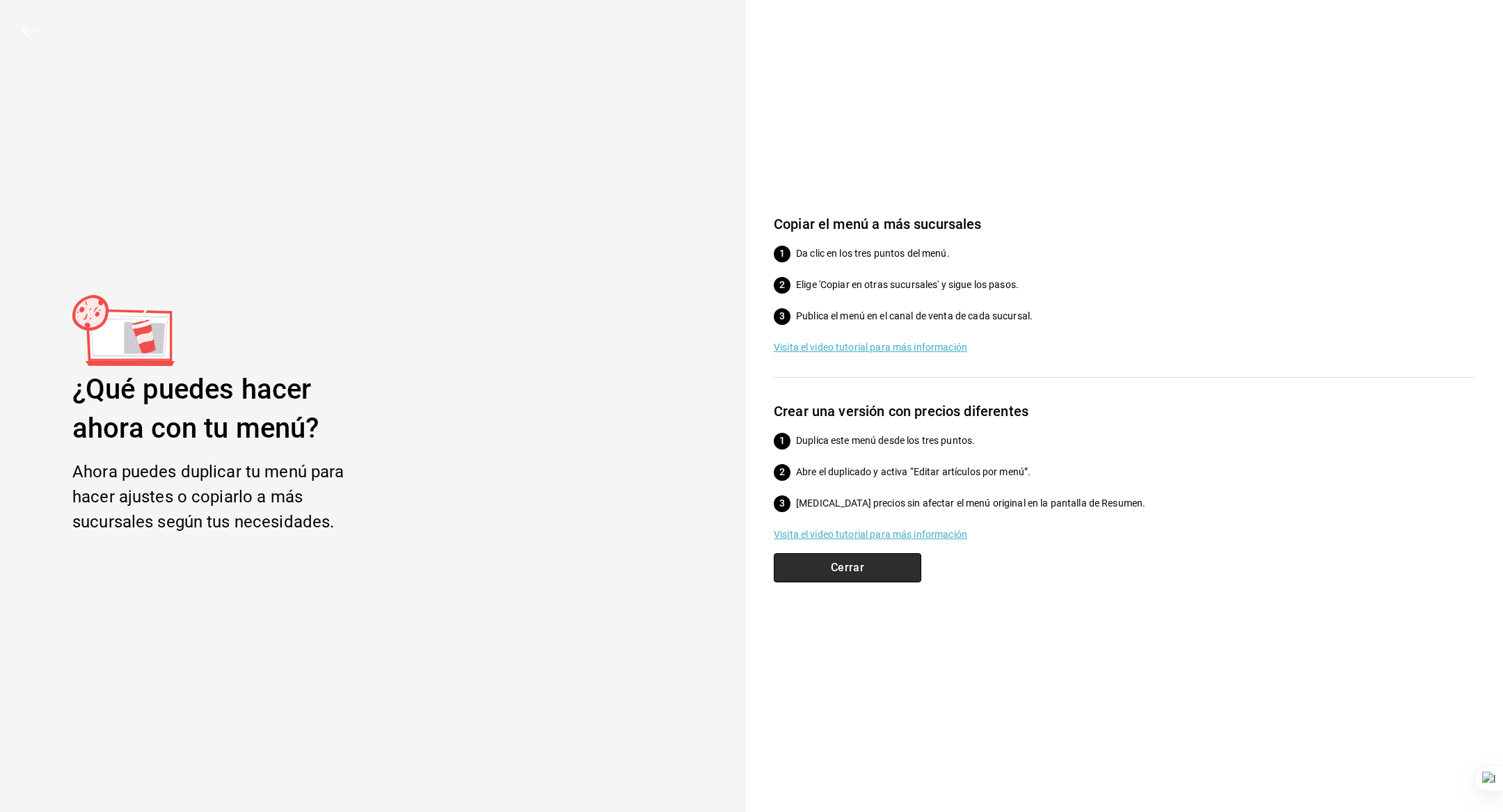
click at [836, 559] on button "Cerrar" at bounding box center [847, 568] width 147 height 29
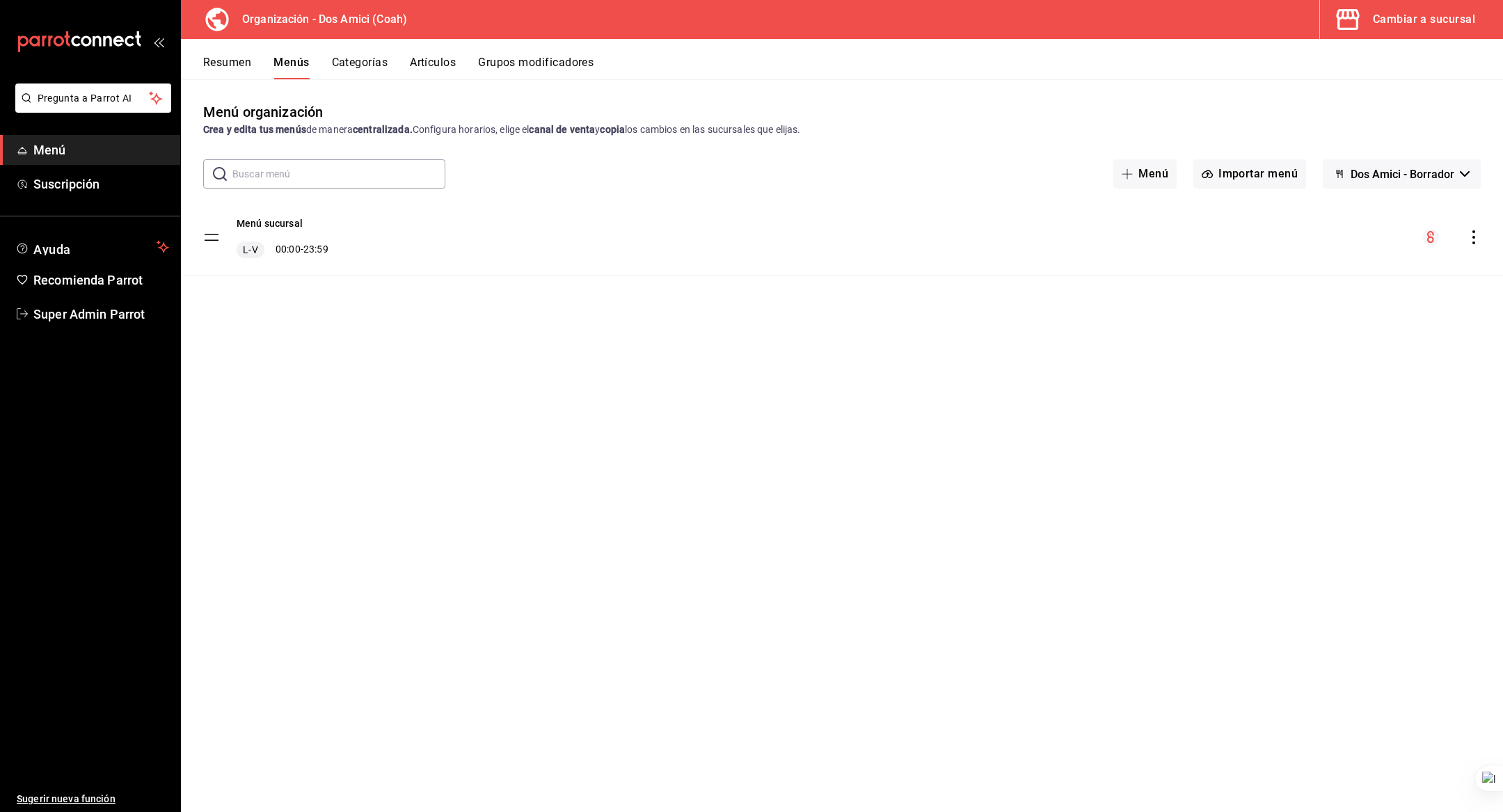
click at [1469, 239] on icon "actions" at bounding box center [1474, 237] width 14 height 14
click at [1388, 321] on span "Copiar en otra sucursal" at bounding box center [1363, 326] width 170 height 15
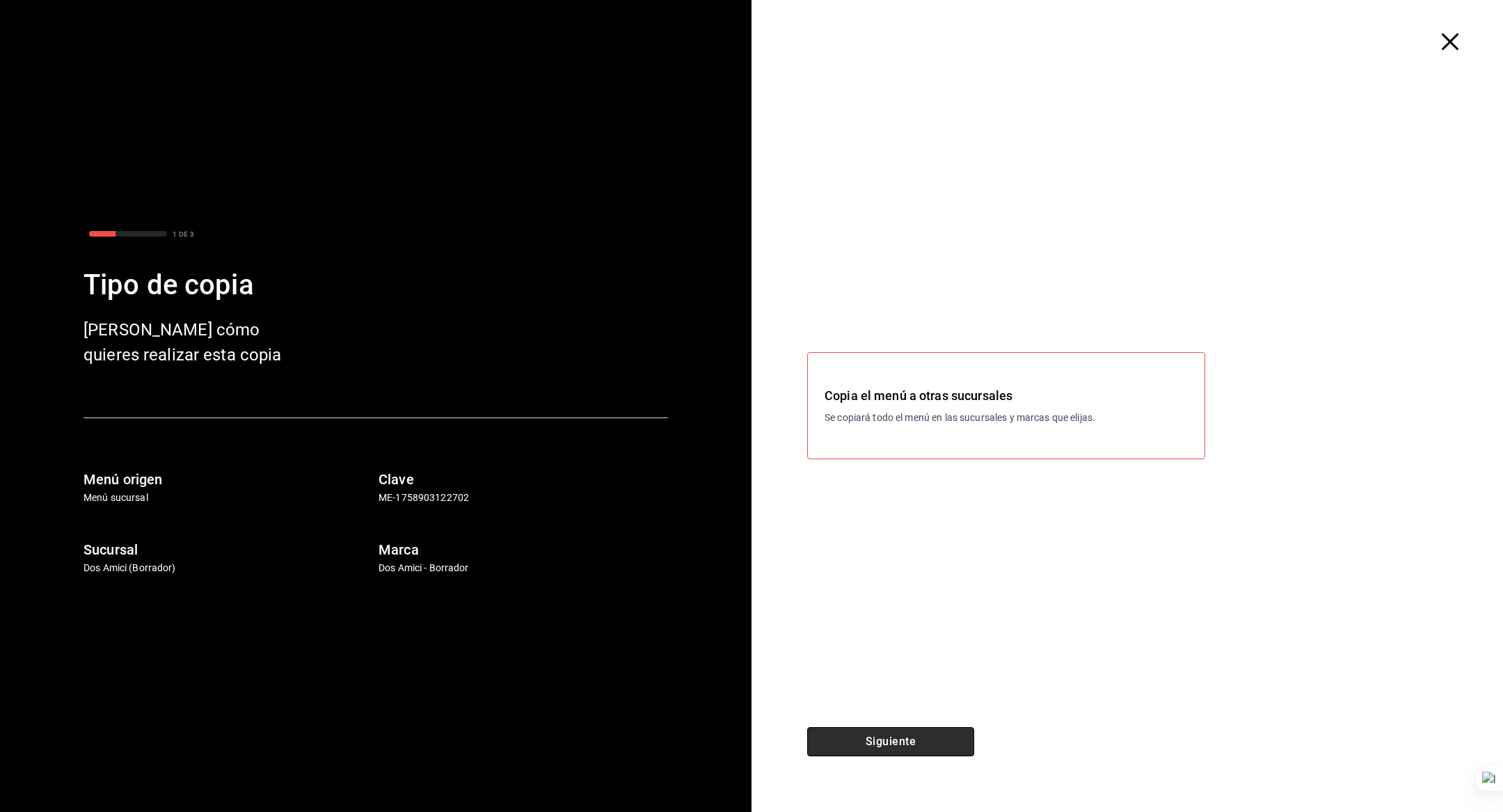
click at [879, 736] on button "Siguiente" at bounding box center [891, 741] width 167 height 29
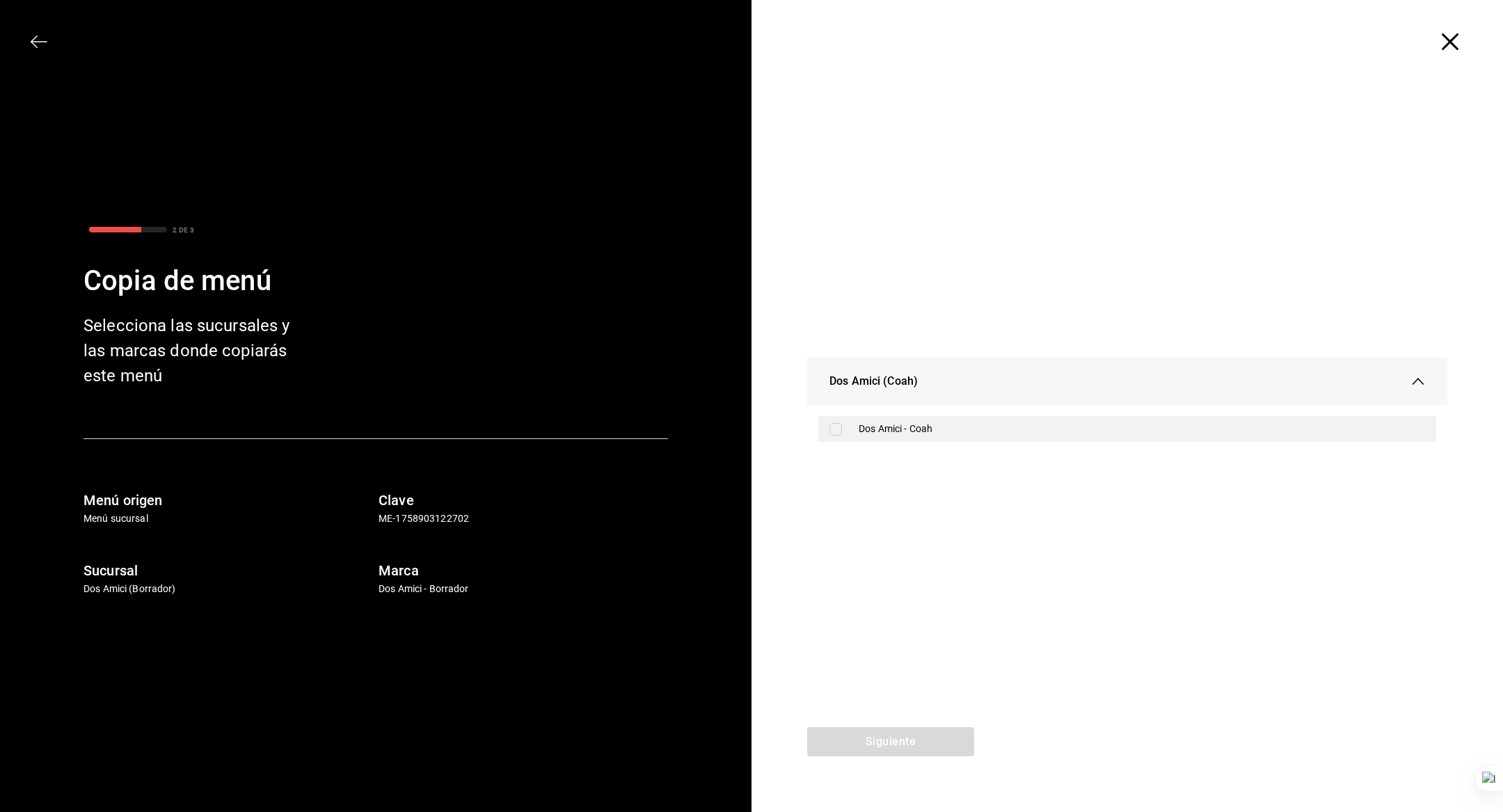
click at [879, 417] on div "Dos Amici - Coah" at bounding box center [1127, 429] width 618 height 26
checkbox input "true"
click at [879, 758] on div "Siguiente" at bounding box center [890, 768] width 278 height 84
click at [896, 741] on button "Siguiente" at bounding box center [891, 741] width 167 height 29
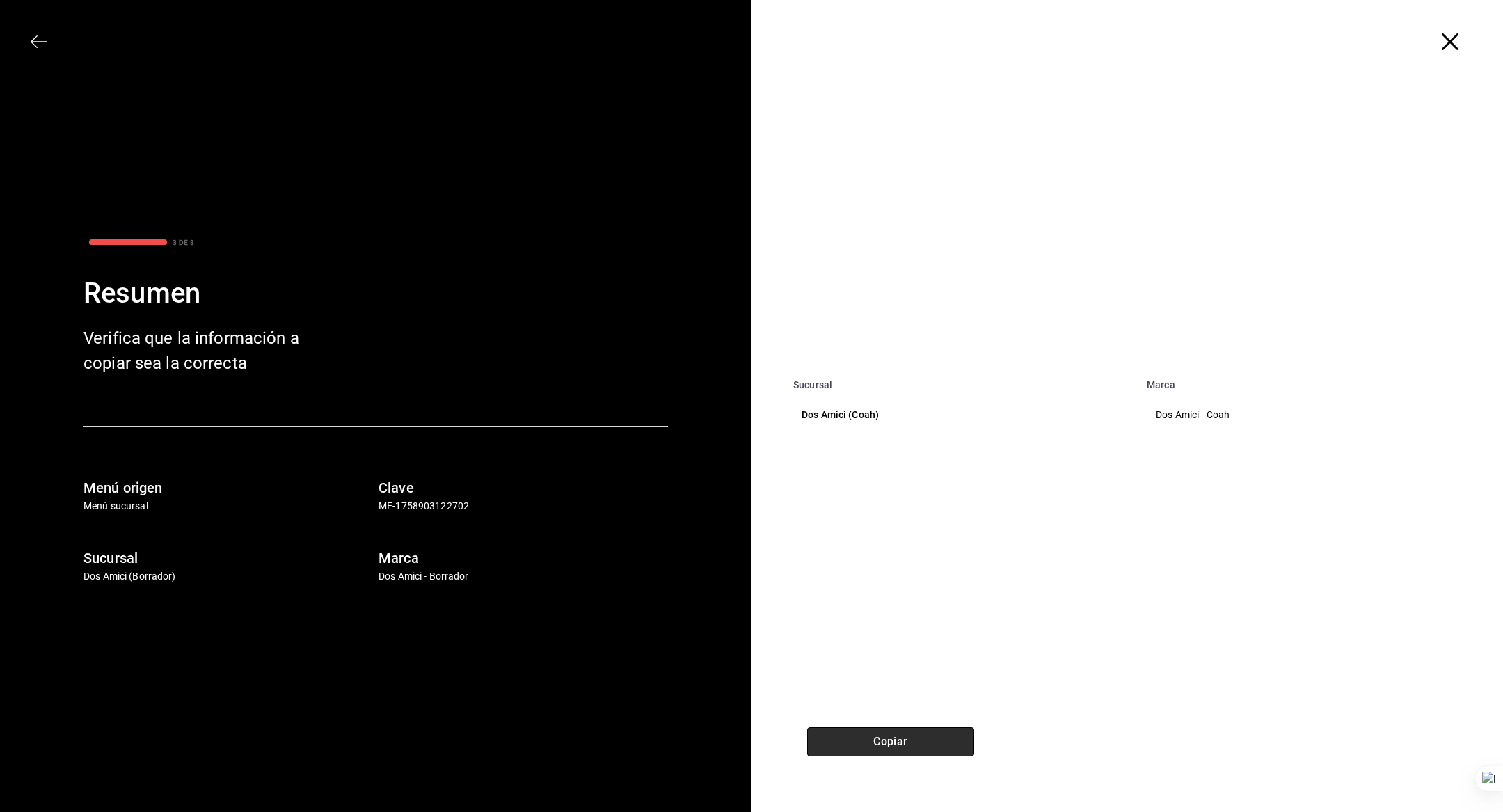
click at [896, 741] on button "Copiar" at bounding box center [891, 741] width 167 height 29
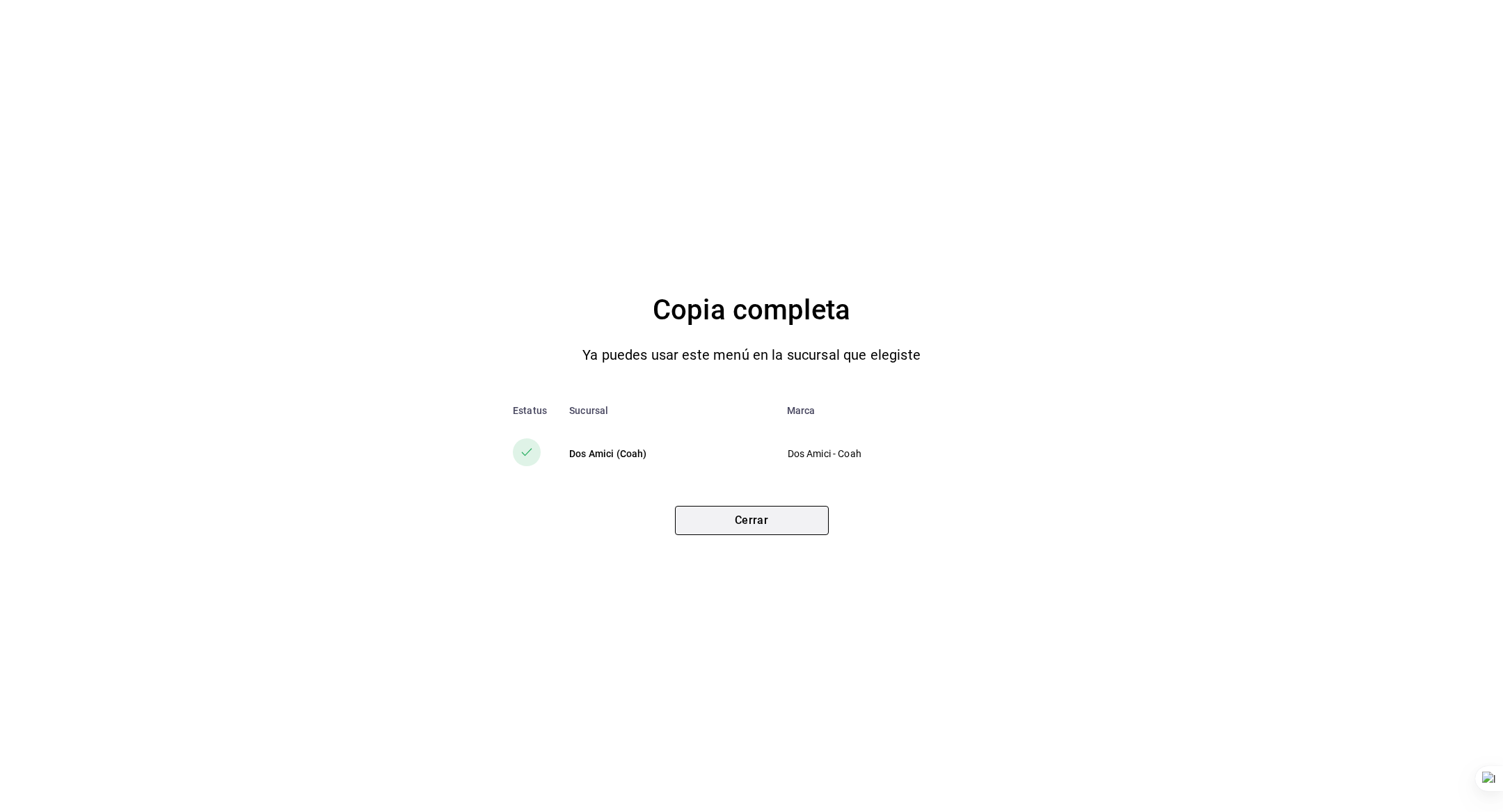
click at [736, 516] on button "Cerrar" at bounding box center [752, 520] width 153 height 29
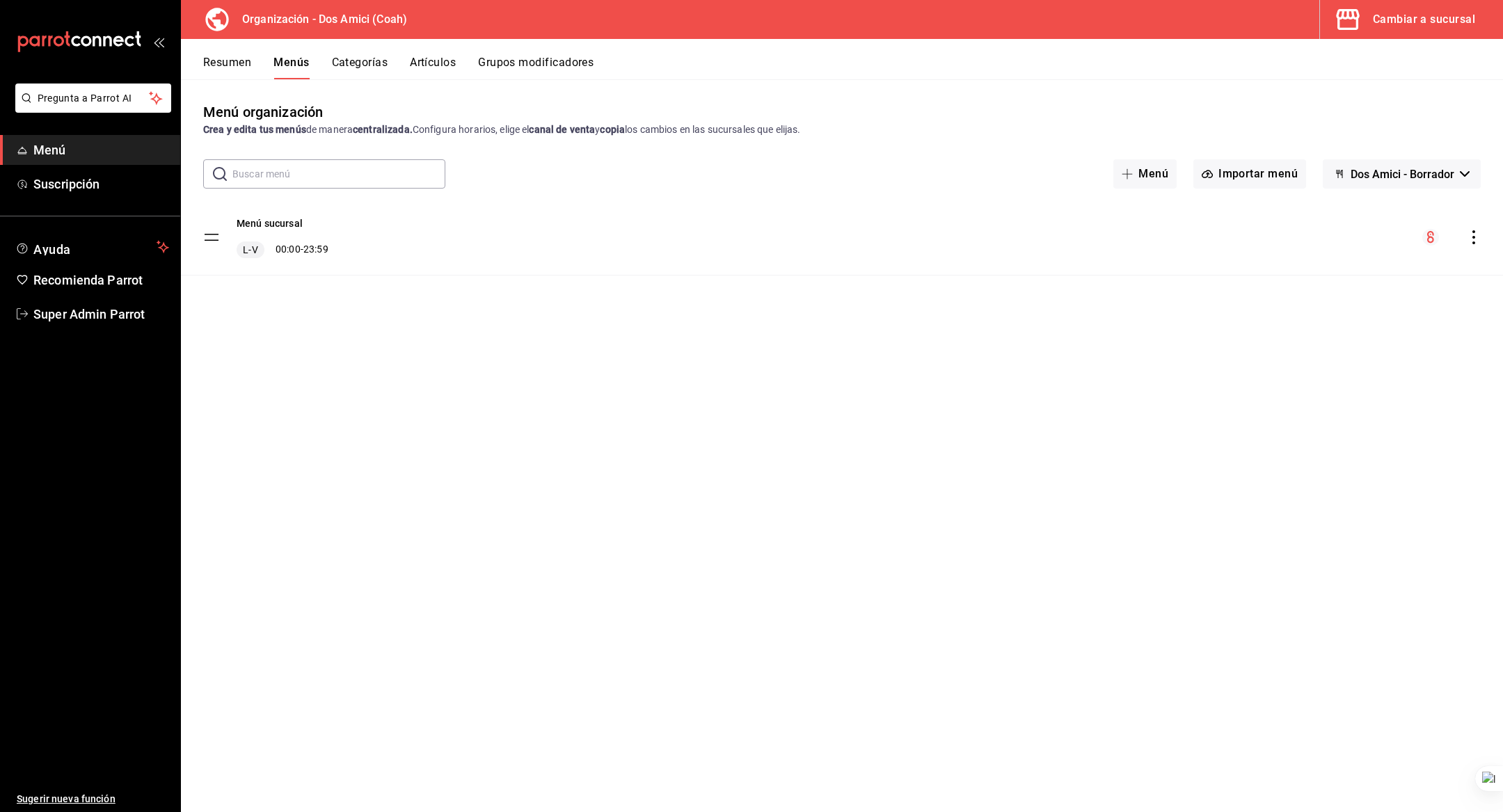
click at [1431, 10] on div "Cambiar a sucursal" at bounding box center [1423, 19] width 102 height 19
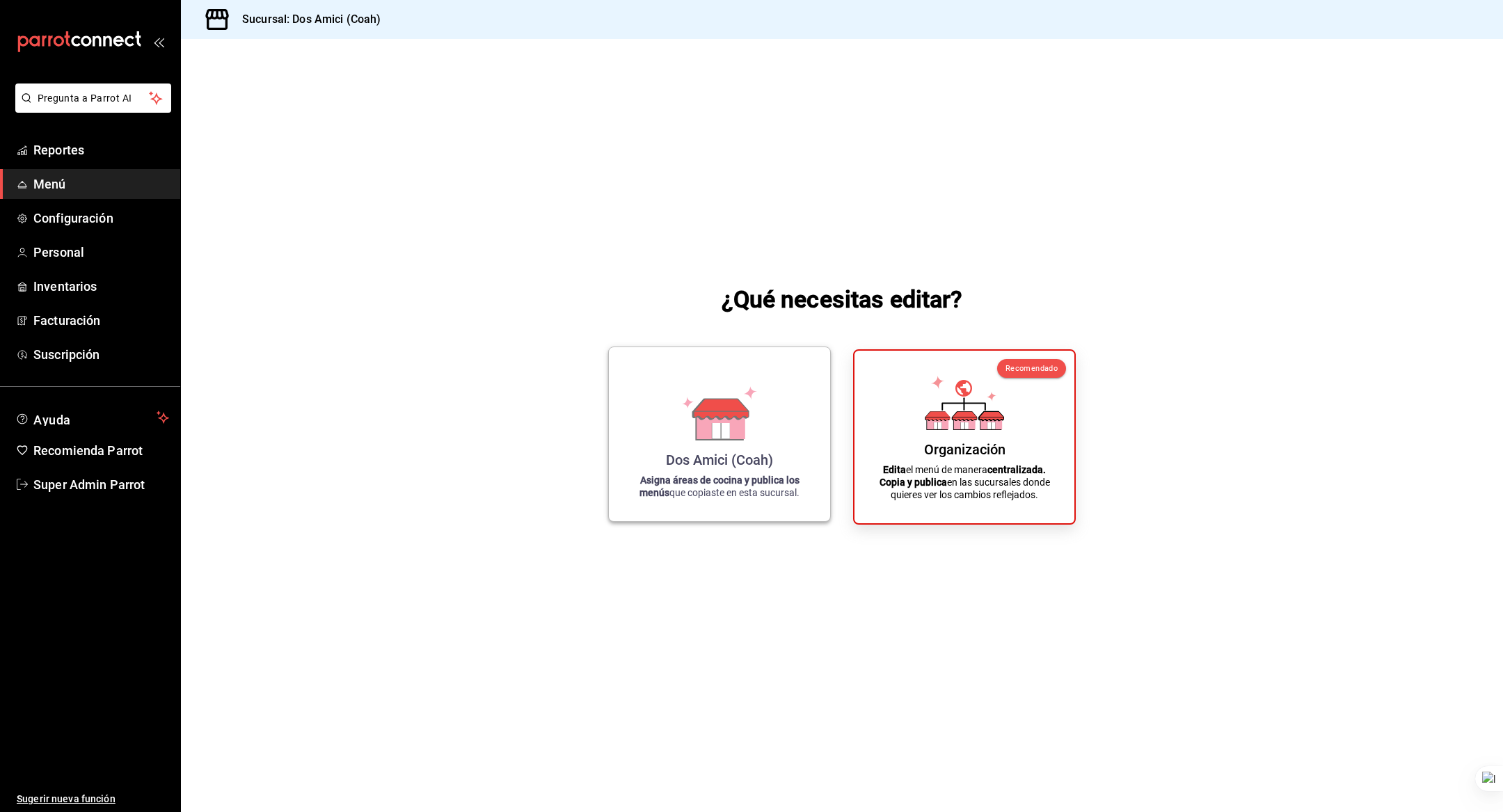
click at [727, 413] on icon at bounding box center [721, 408] width 55 height 20
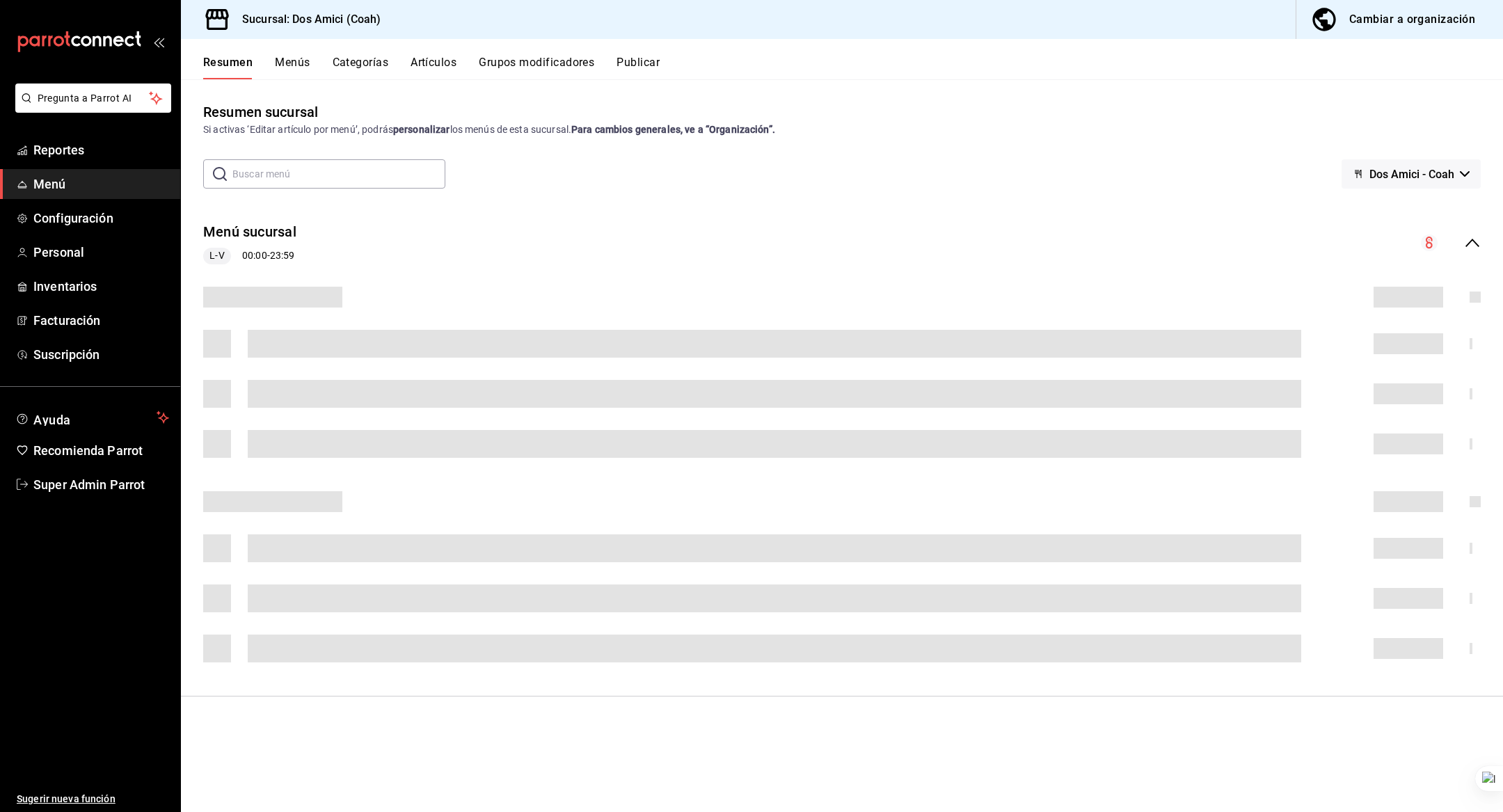
click at [349, 70] on button "Categorías" at bounding box center [361, 67] width 56 height 23
